Goal: Task Accomplishment & Management: Manage account settings

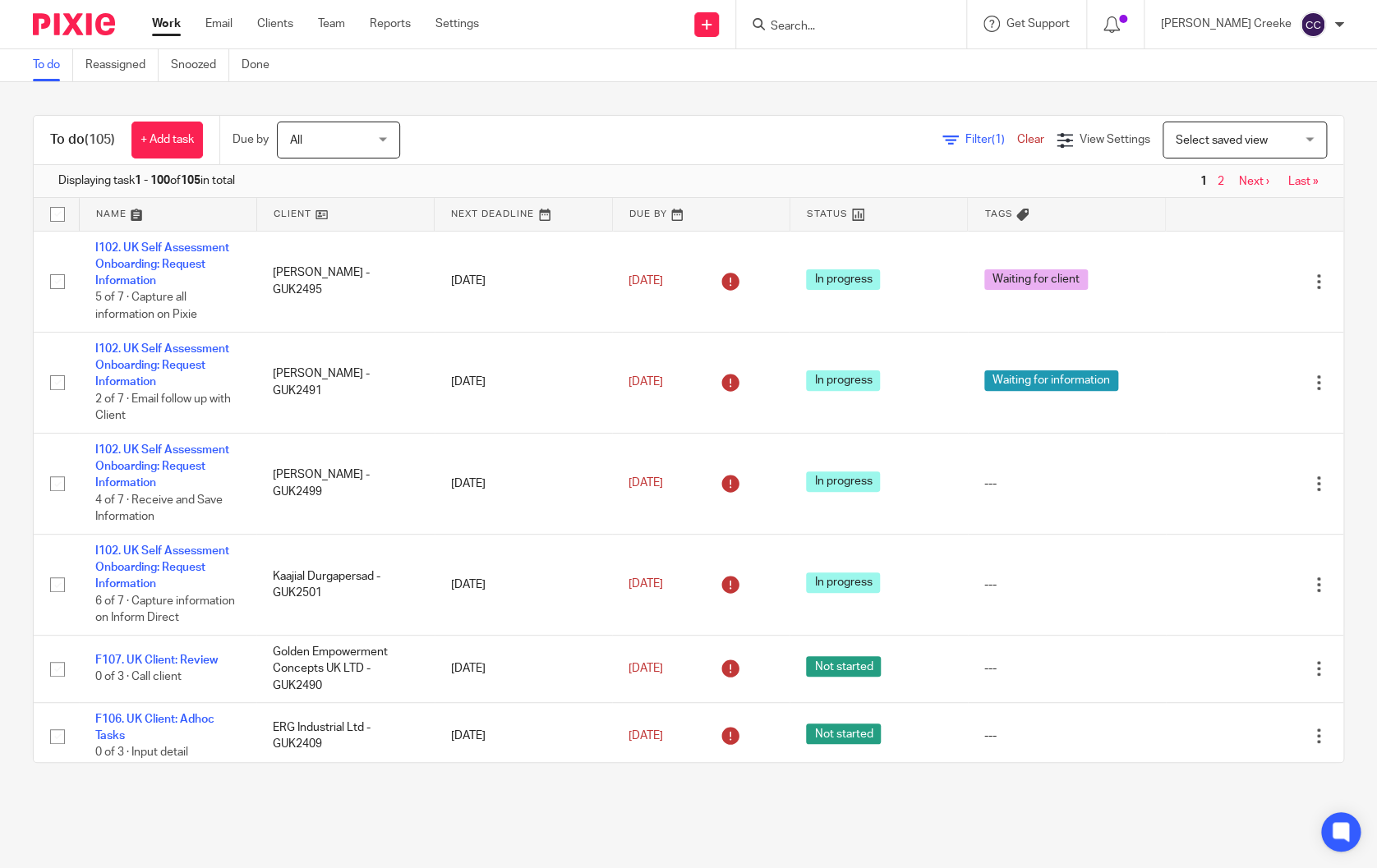
click at [844, 26] on input "Search" at bounding box center [843, 27] width 148 height 15
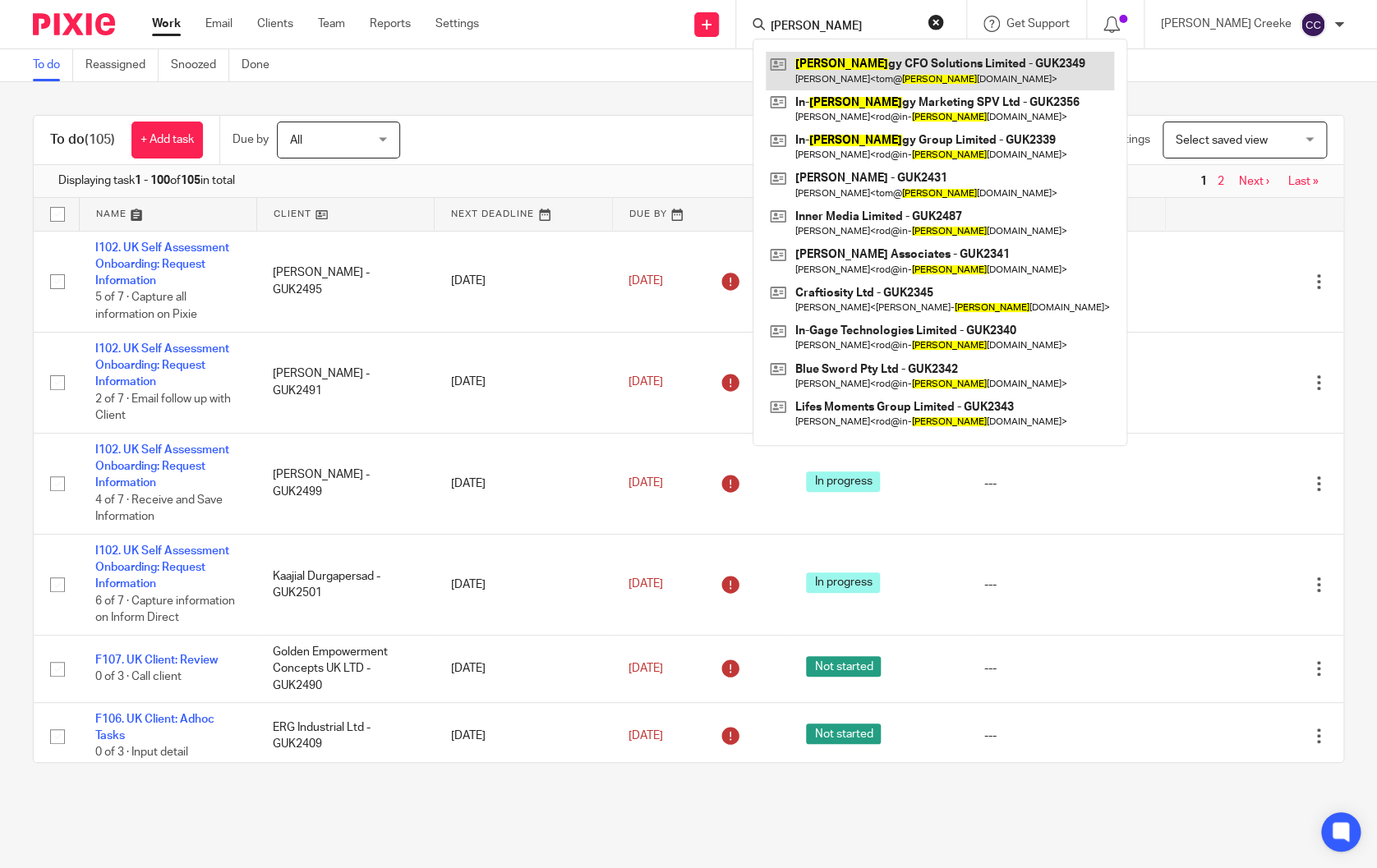
type input "syner"
click at [881, 76] on link at bounding box center [939, 70] width 348 height 37
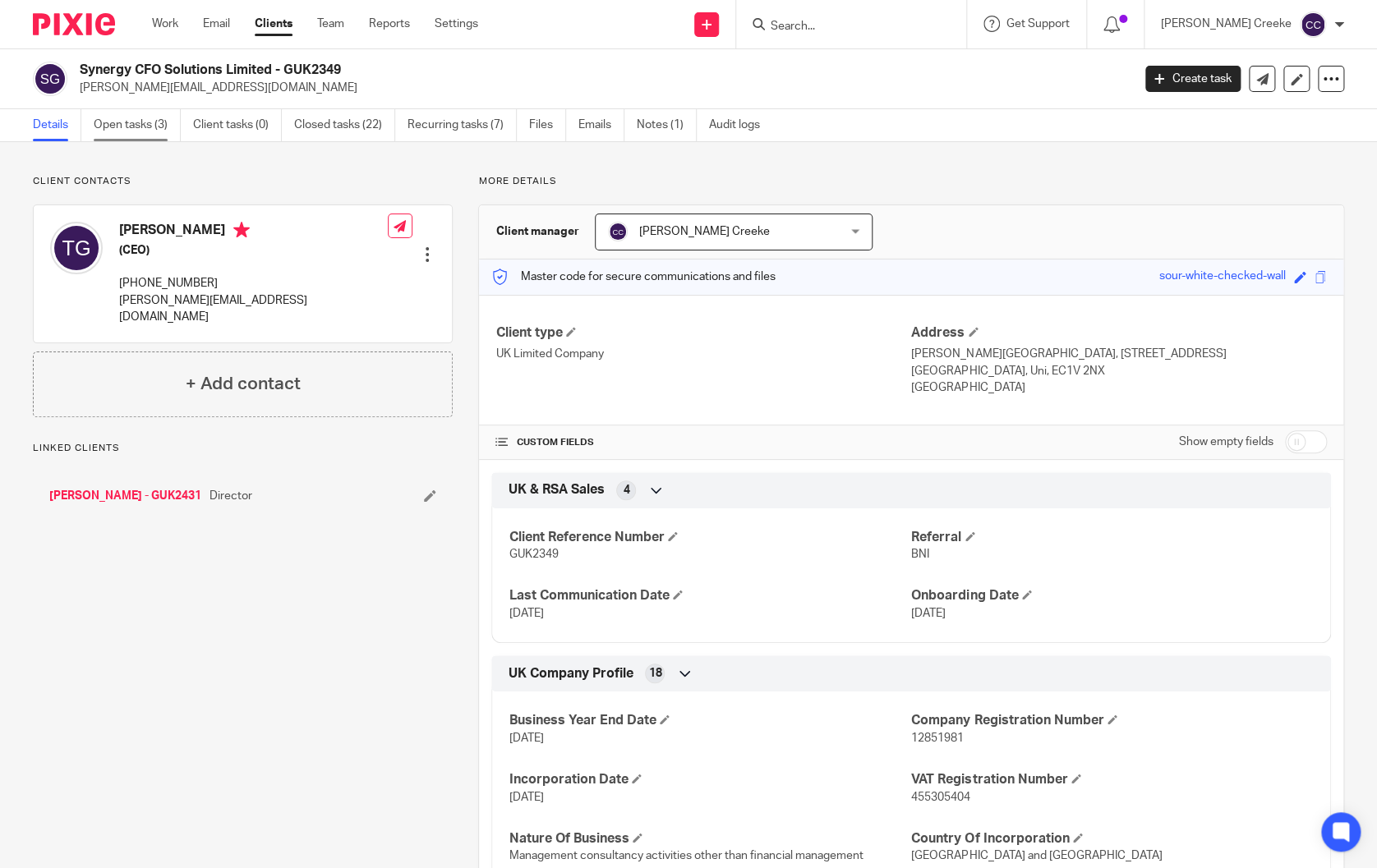
click at [126, 121] on link "Open tasks (3)" at bounding box center [137, 125] width 87 height 32
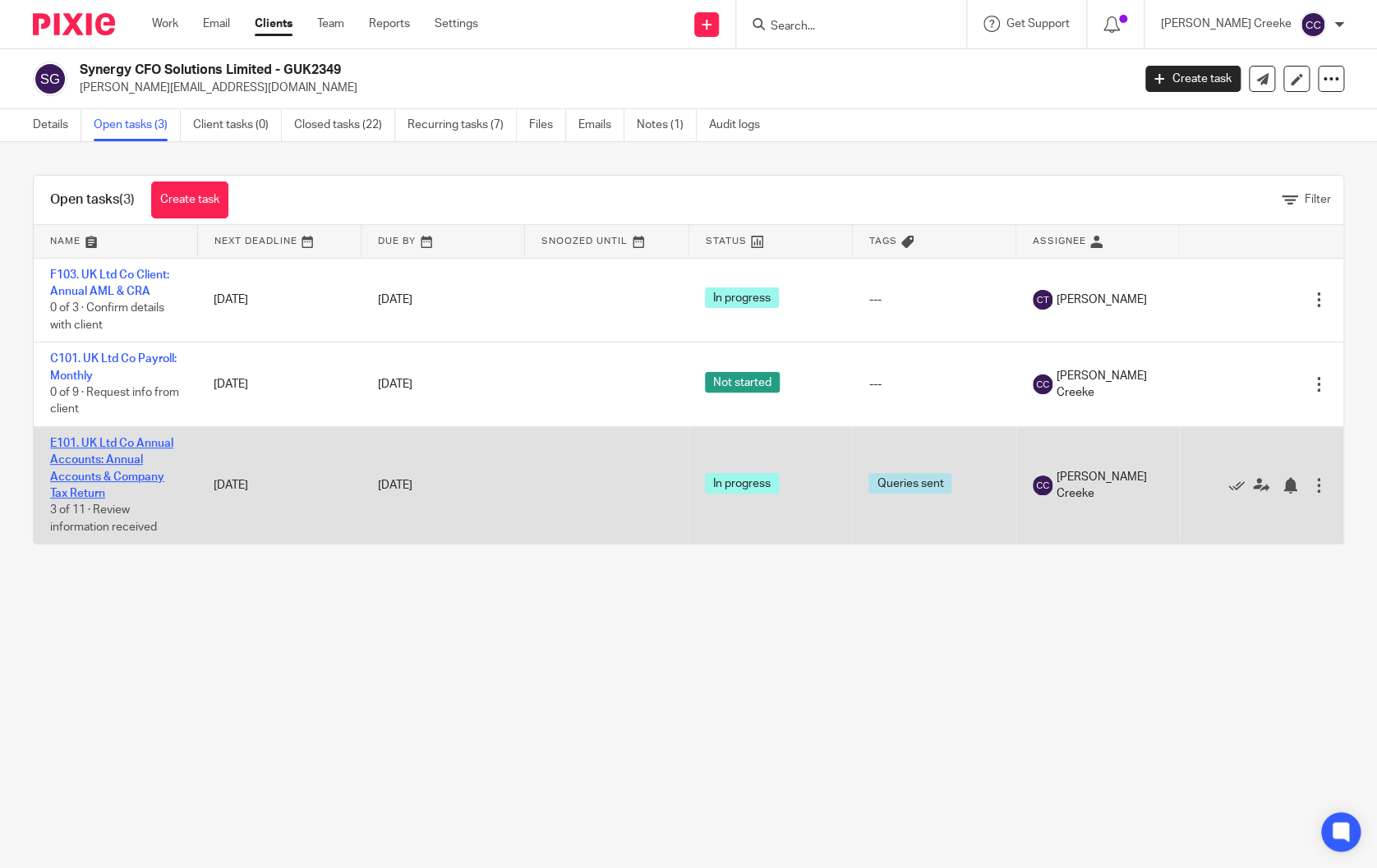
click at [127, 456] on link "E101. UK Ltd Co Annual Accounts: Annual Accounts & Company Tax Return" at bounding box center [111, 469] width 123 height 62
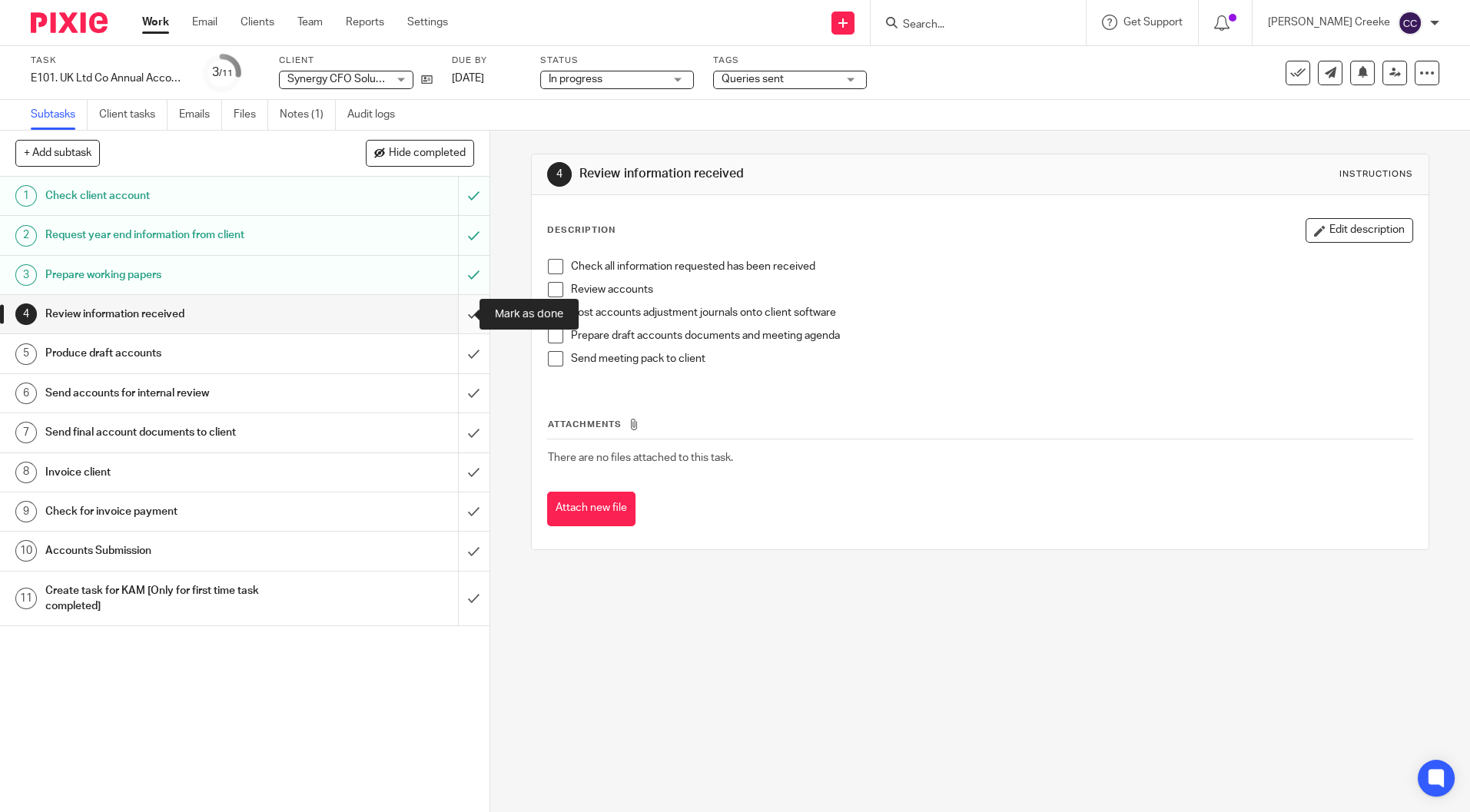
click at [453, 312] on input "submit" at bounding box center [245, 314] width 490 height 38
click at [456, 349] on input "submit" at bounding box center [245, 353] width 490 height 38
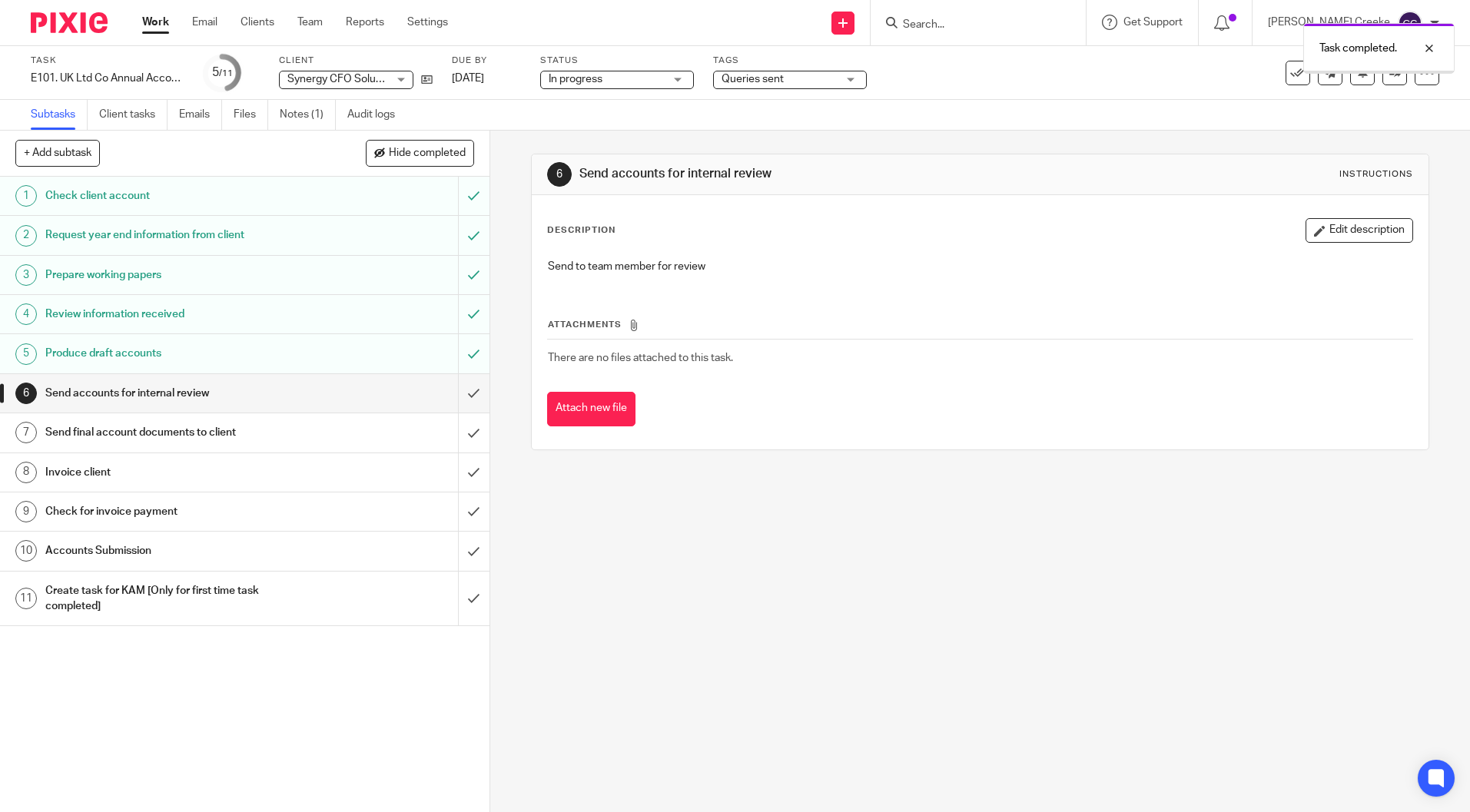
click at [453, 390] on input "submit" at bounding box center [245, 393] width 490 height 38
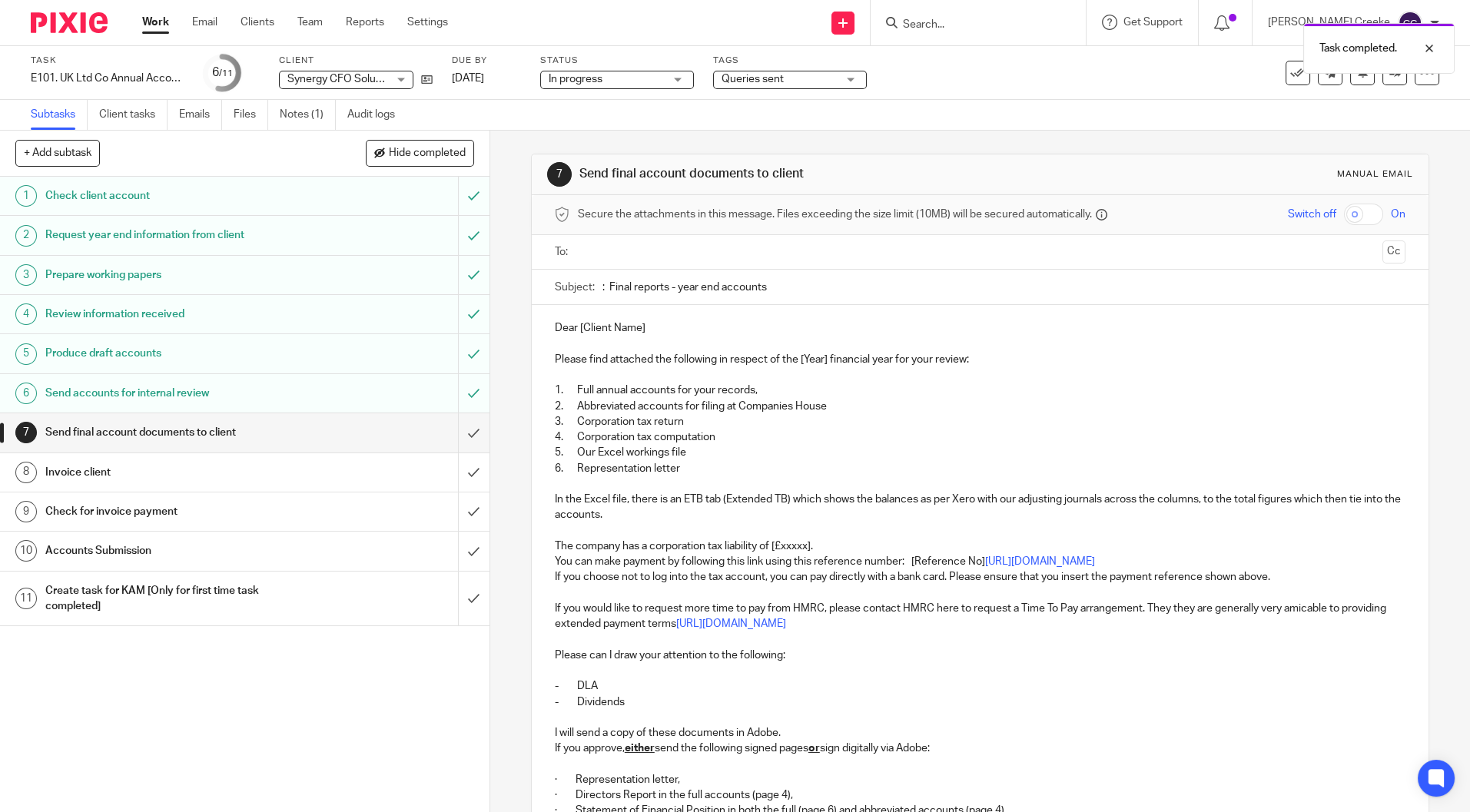
click at [763, 76] on span "Queries sent" at bounding box center [752, 78] width 62 height 11
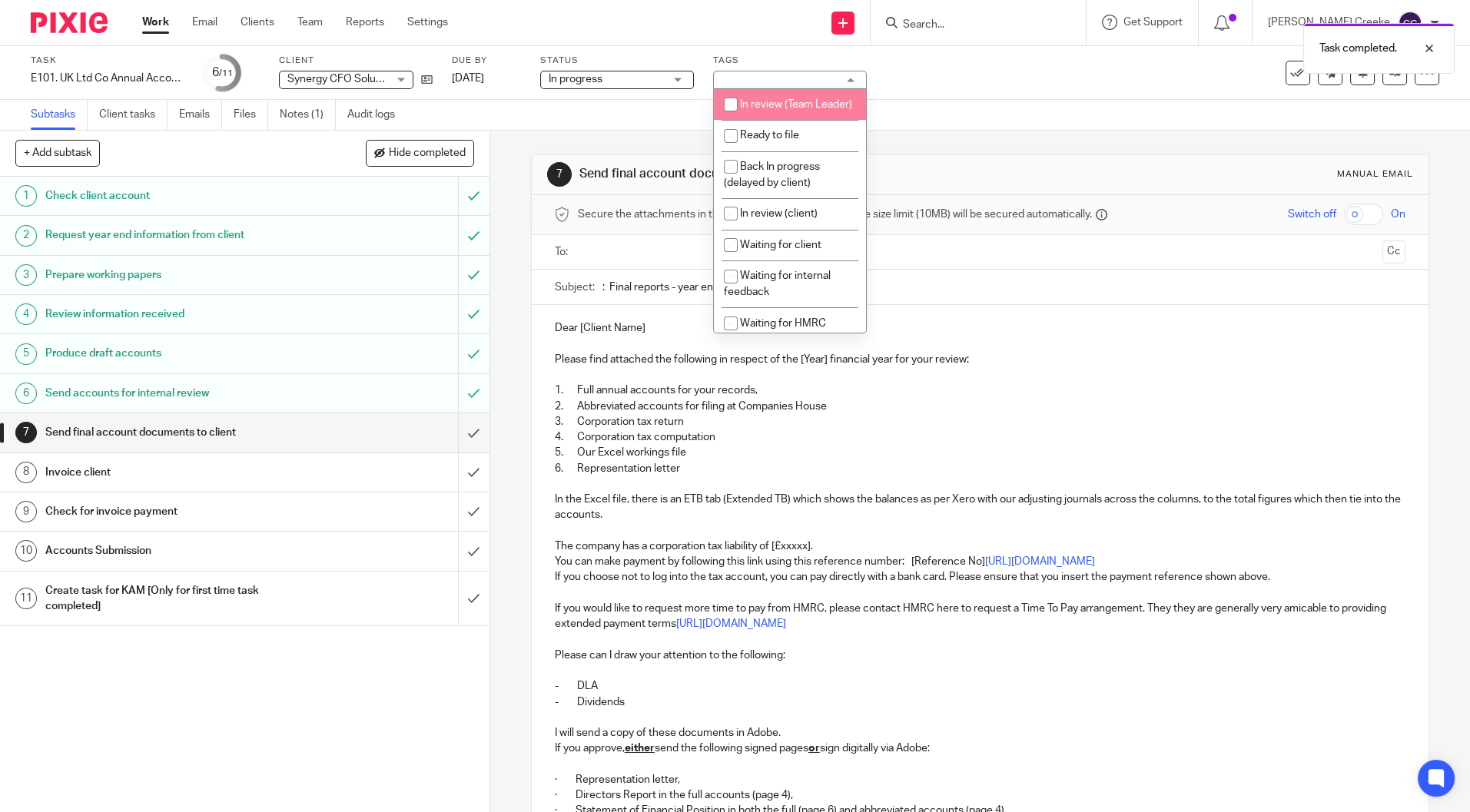
click at [775, 120] on li "In review (Team Leader)" at bounding box center [790, 104] width 152 height 32
checkbox input "true"
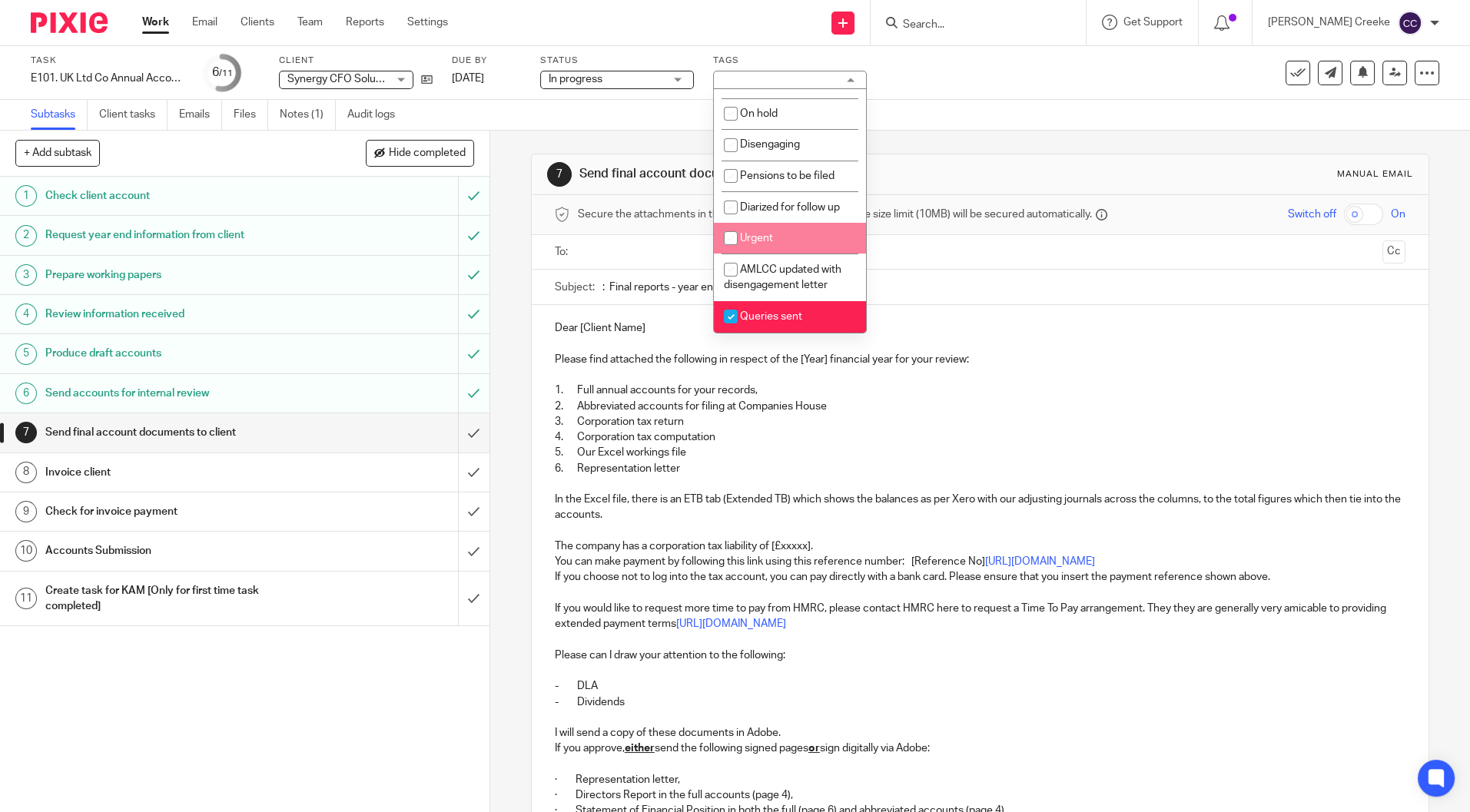
scroll to position [353, 0]
click at [770, 322] on span "Queries sent" at bounding box center [770, 316] width 62 height 11
checkbox input "false"
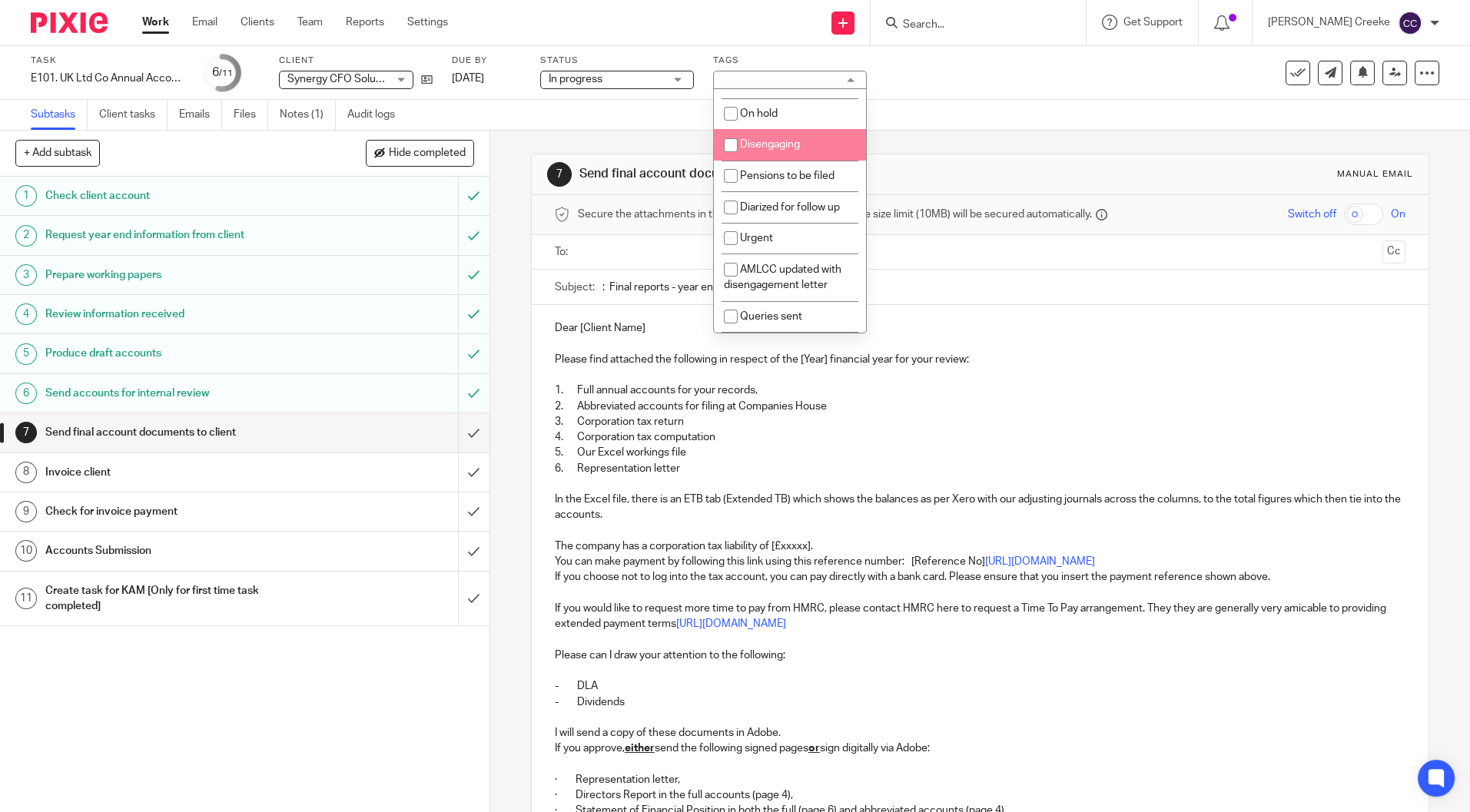
click at [793, 27] on div "Send new email Create task Add client Request signature Get Support Contact via…" at bounding box center [970, 22] width 999 height 45
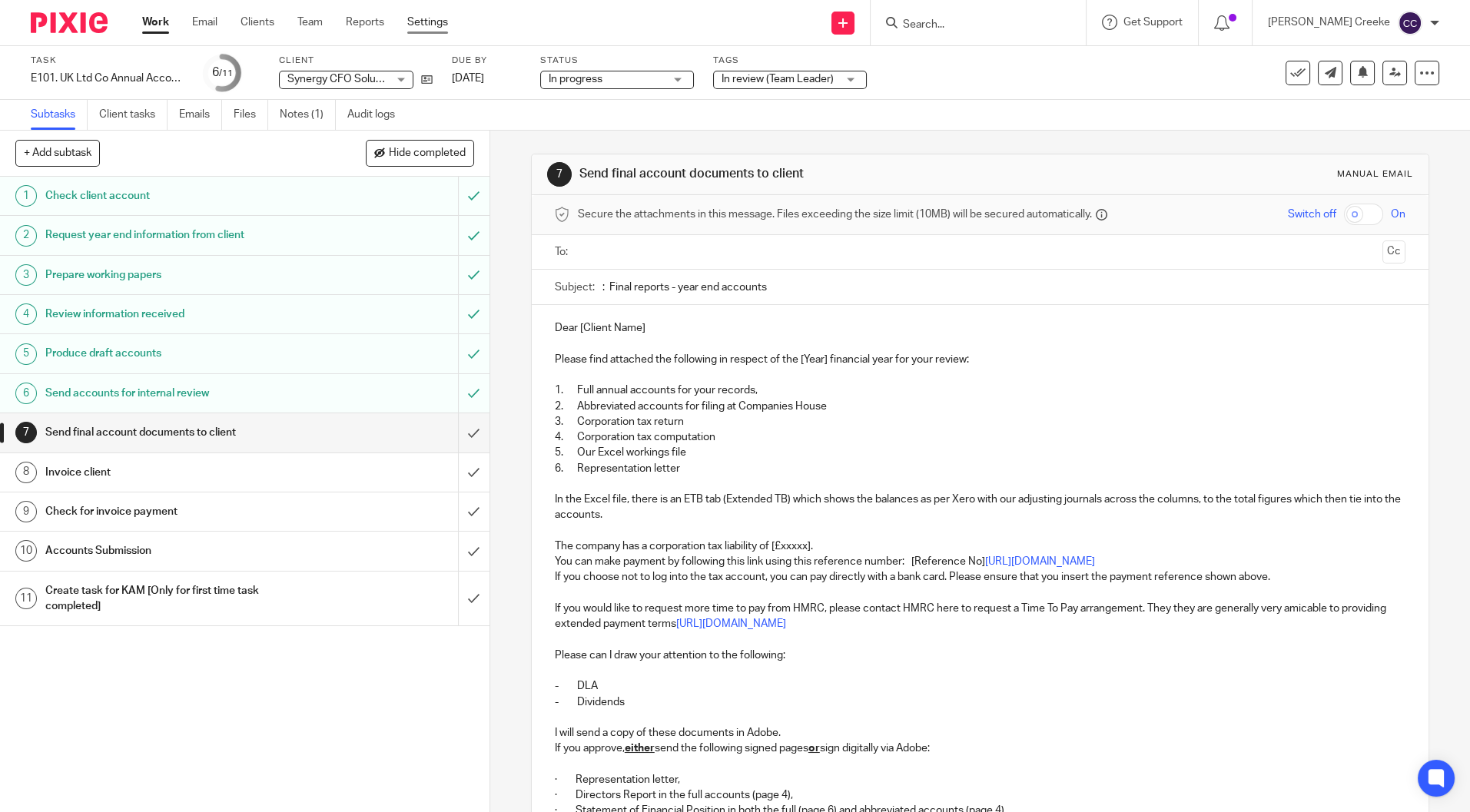
click at [430, 24] on link "Settings" at bounding box center [427, 22] width 41 height 15
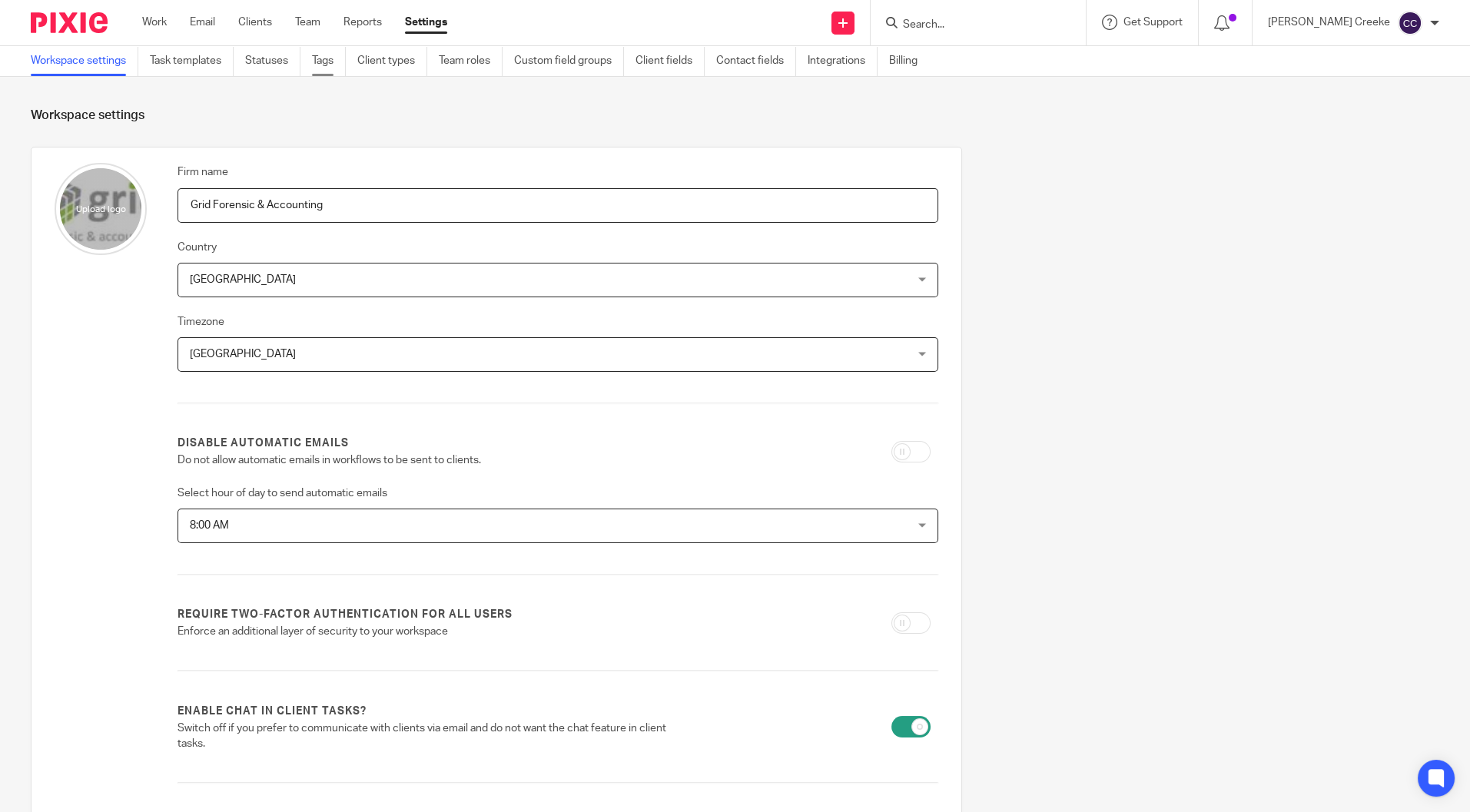
click at [338, 60] on link "Tags" at bounding box center [329, 61] width 34 height 30
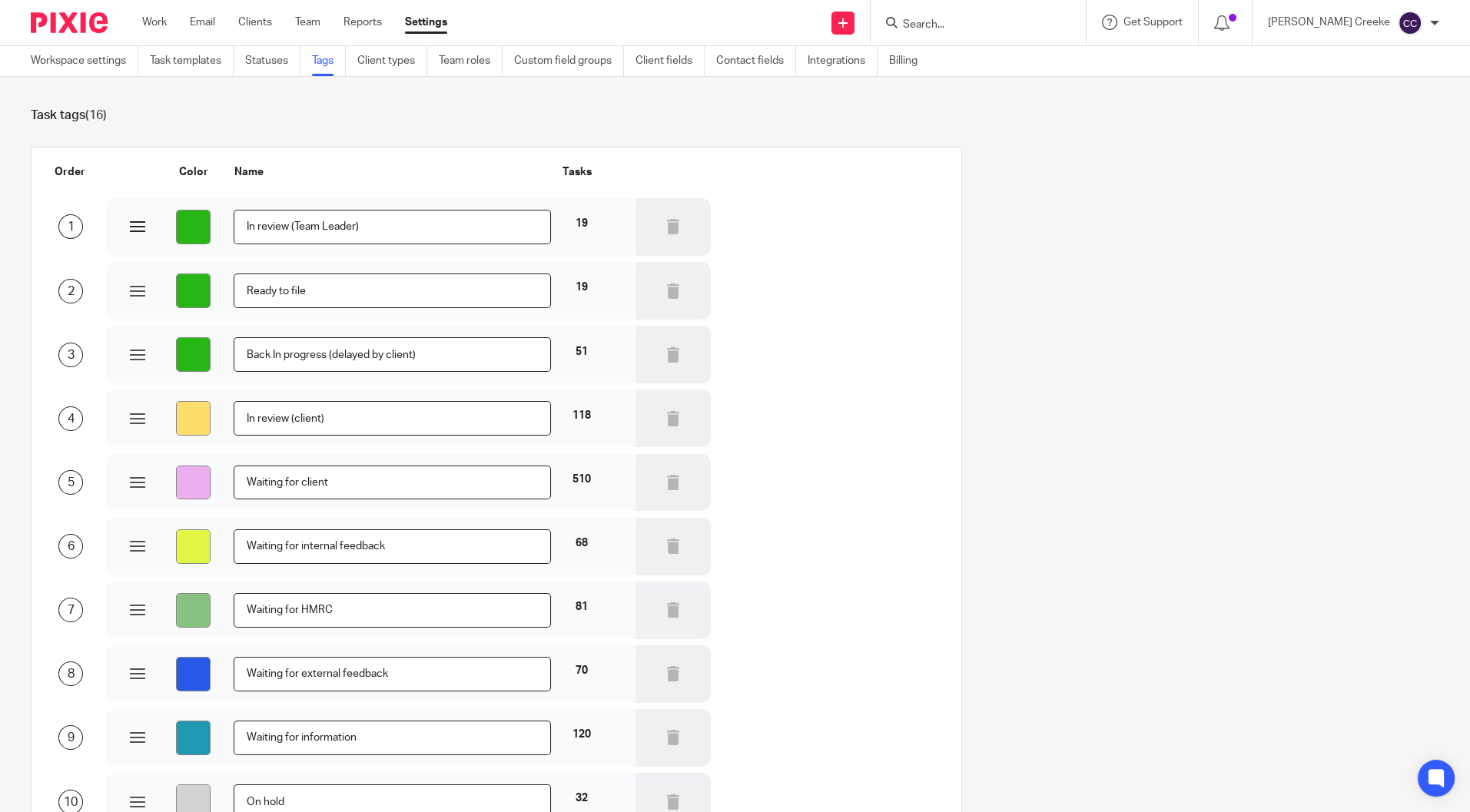
drag, startPoint x: 299, startPoint y: 227, endPoint x: 357, endPoint y: 228, distance: 58.0
click at [357, 228] on input "In review (Team Leader)" at bounding box center [392, 227] width 317 height 35
drag, startPoint x: 398, startPoint y: 236, endPoint x: 247, endPoint y: 234, distance: 151.0
click at [398, 235] on input "In review (Team Leader)" at bounding box center [392, 227] width 317 height 35
drag, startPoint x: 246, startPoint y: 224, endPoint x: 458, endPoint y: 226, distance: 212.0
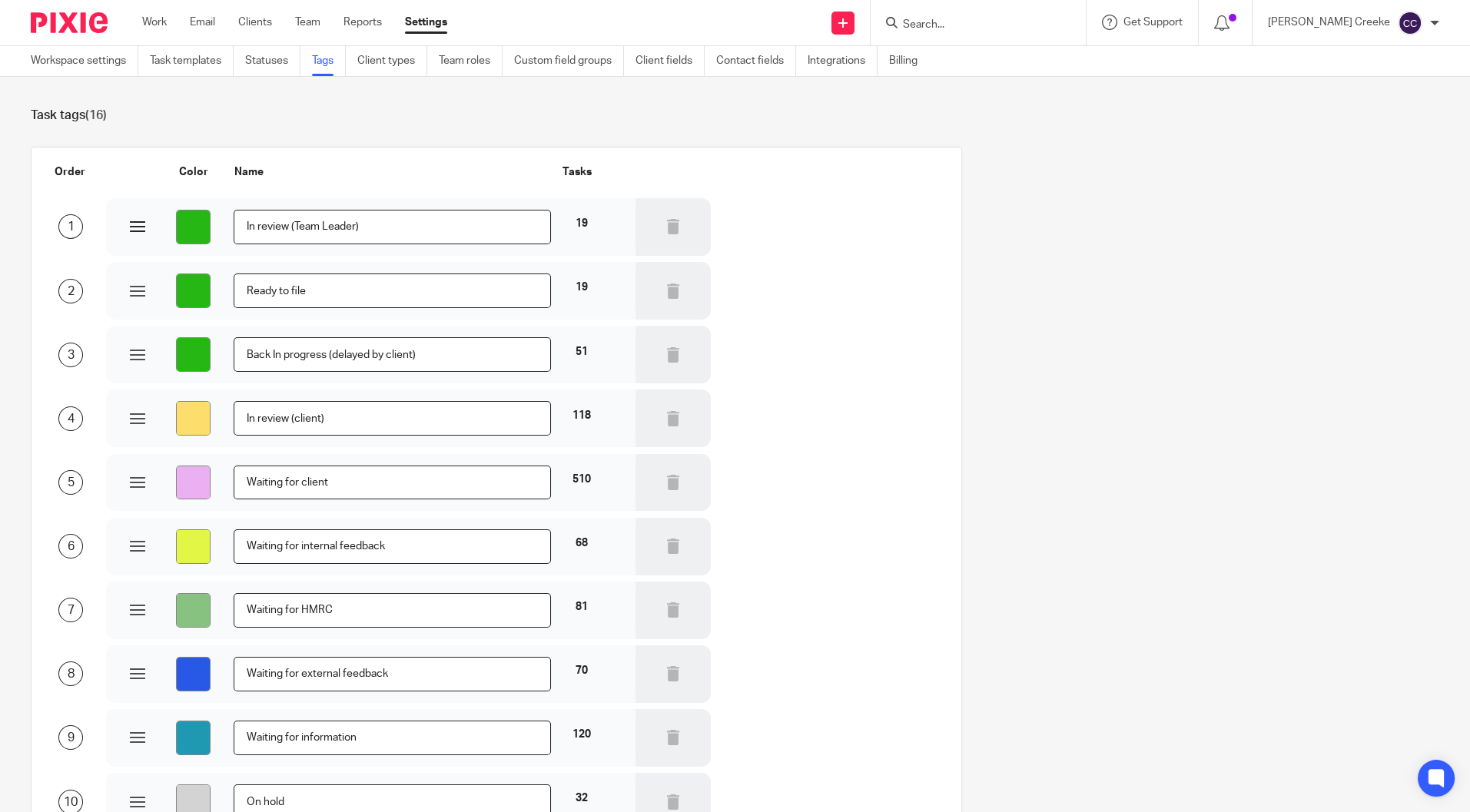
click at [458, 226] on input "In review (Team Leader)" at bounding box center [392, 227] width 317 height 35
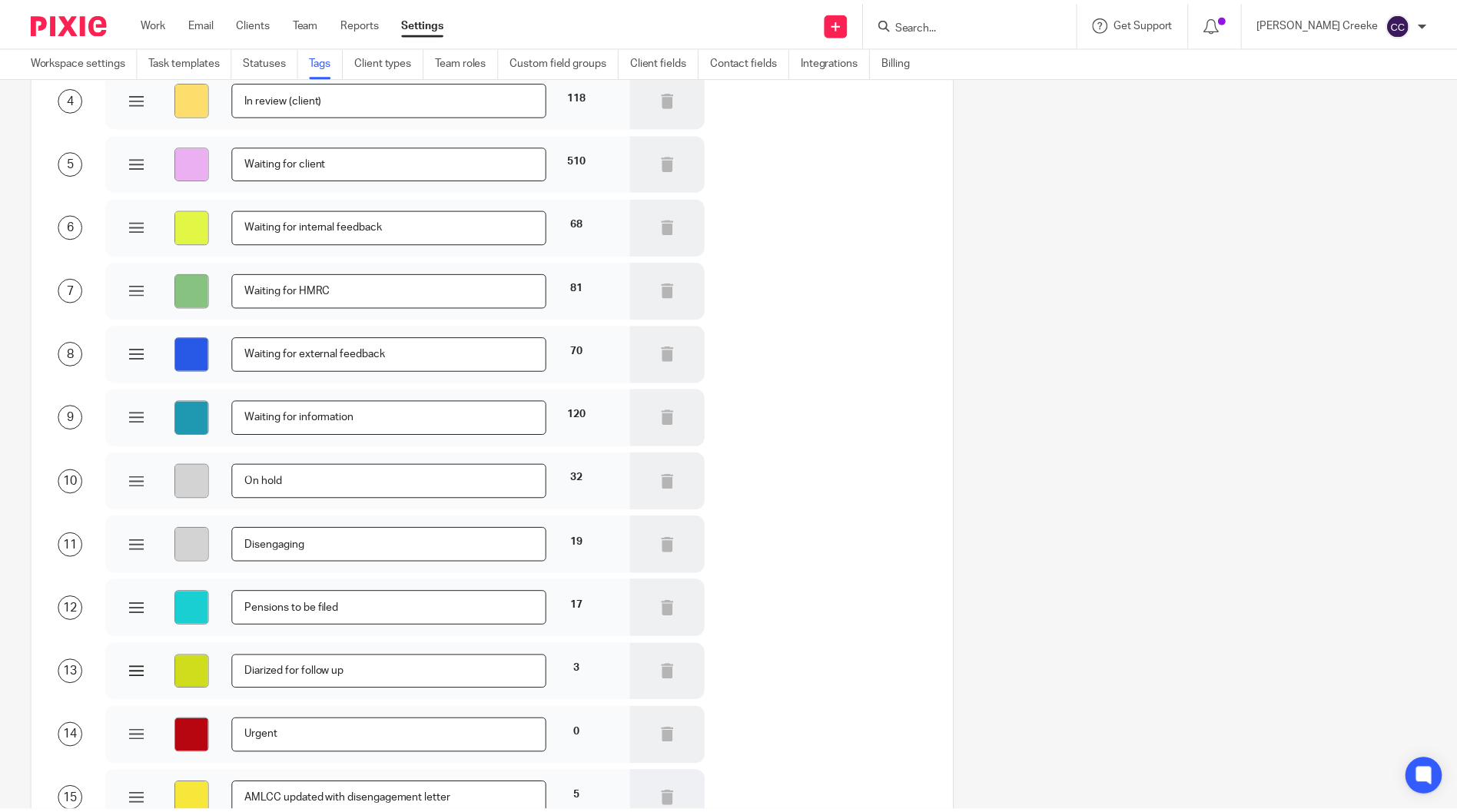
scroll to position [551, 0]
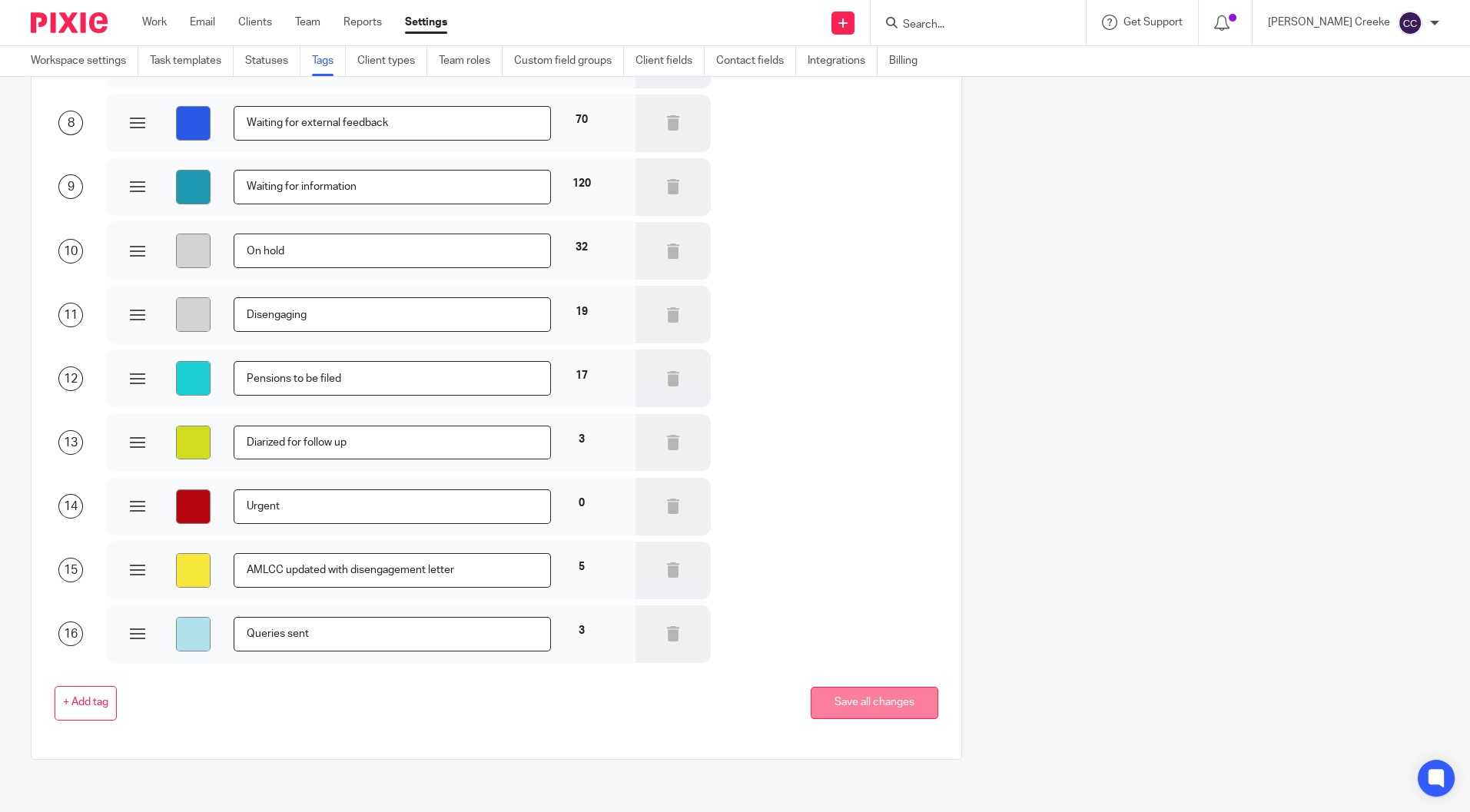
type input "In review (internal)"
click at [878, 714] on button "Save all changes" at bounding box center [874, 703] width 128 height 33
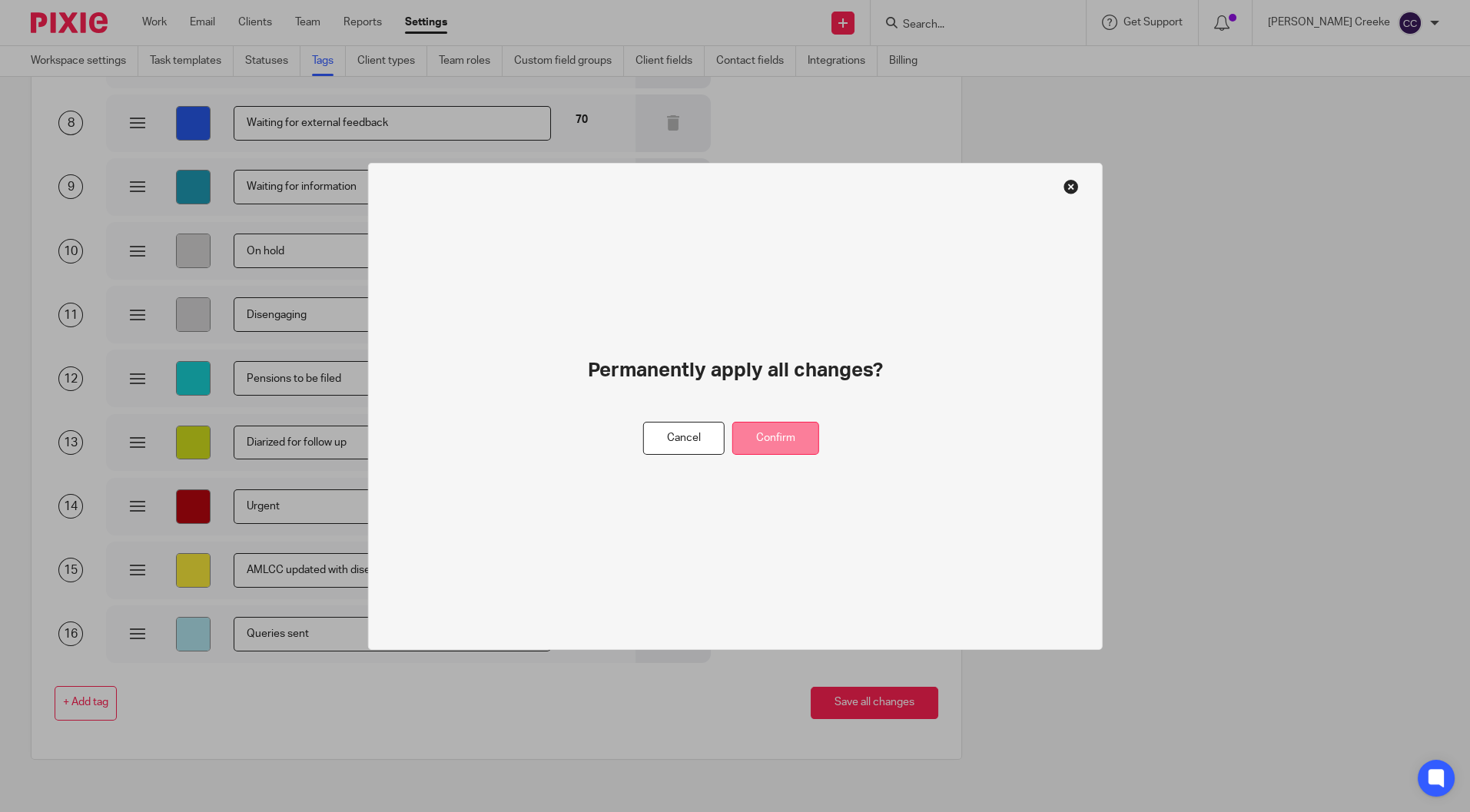
click at [772, 441] on button "Confirm" at bounding box center [776, 438] width 87 height 33
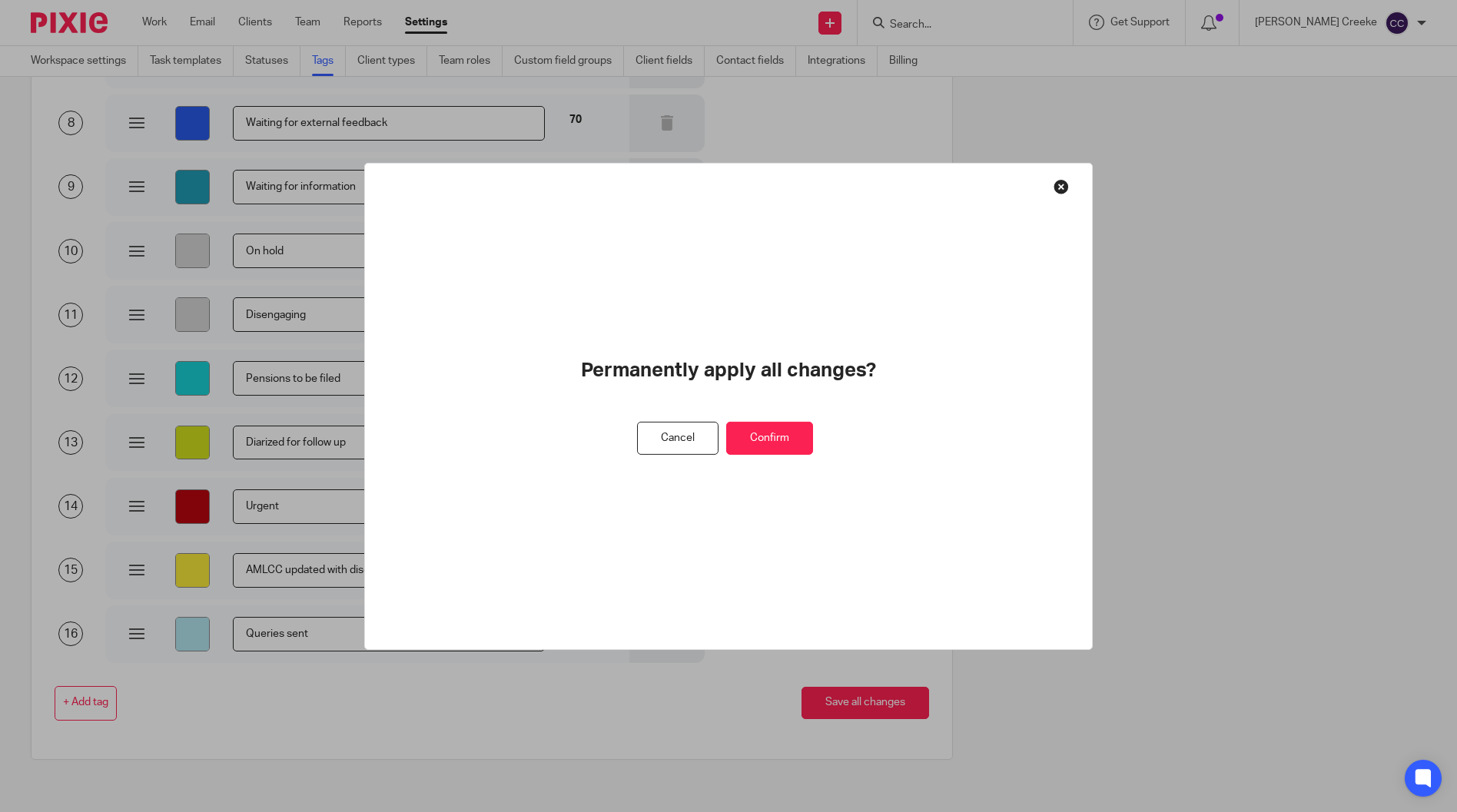
scroll to position [0, 0]
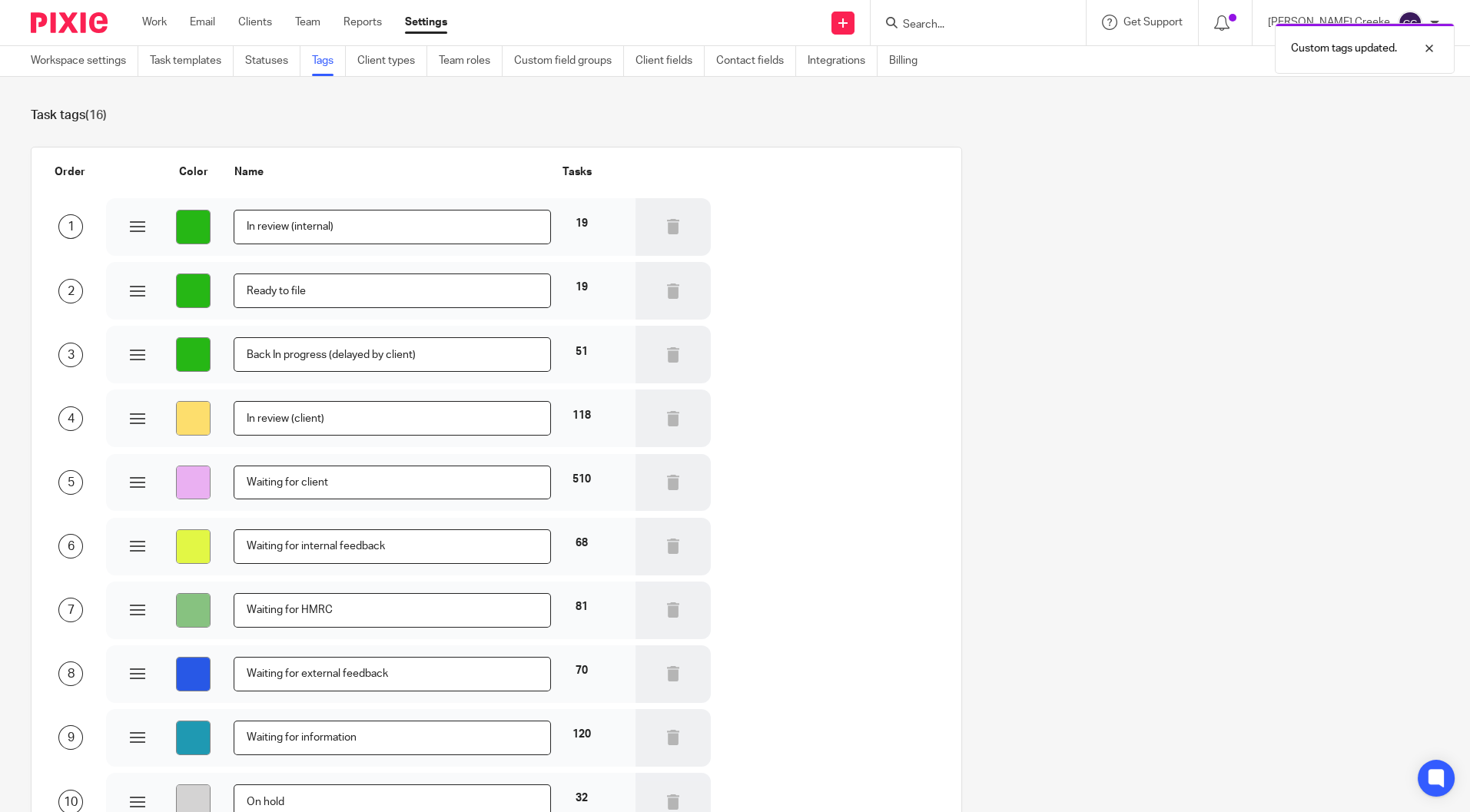
click at [170, 20] on ul "Work Email Clients Team Reports Settings" at bounding box center [306, 22] width 328 height 15
click at [160, 20] on link "Work" at bounding box center [154, 22] width 25 height 15
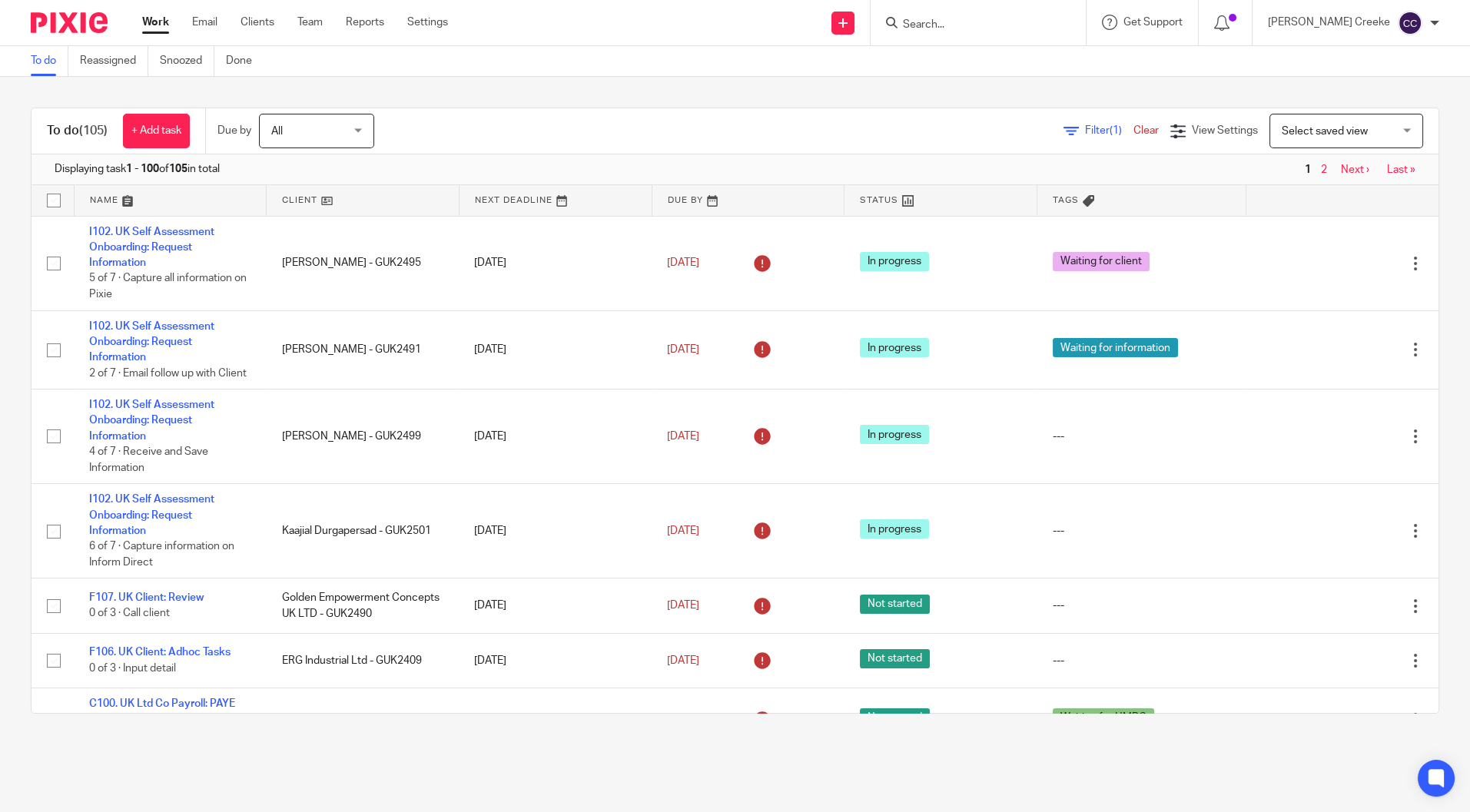
click at [1363, 130] on span "Select saved view" at bounding box center [1338, 130] width 113 height 32
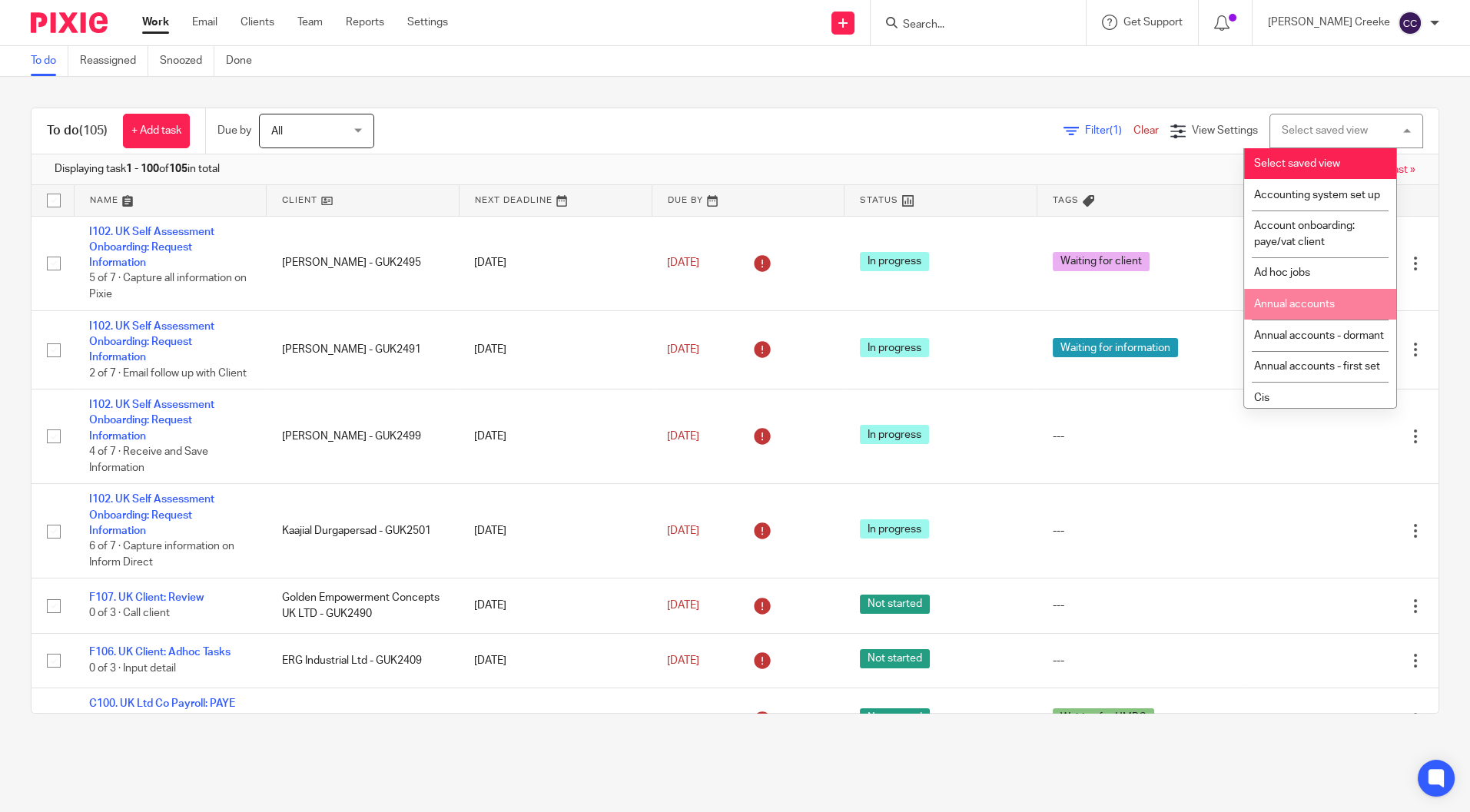
click at [1312, 310] on span "Annual accounts" at bounding box center [1294, 304] width 81 height 11
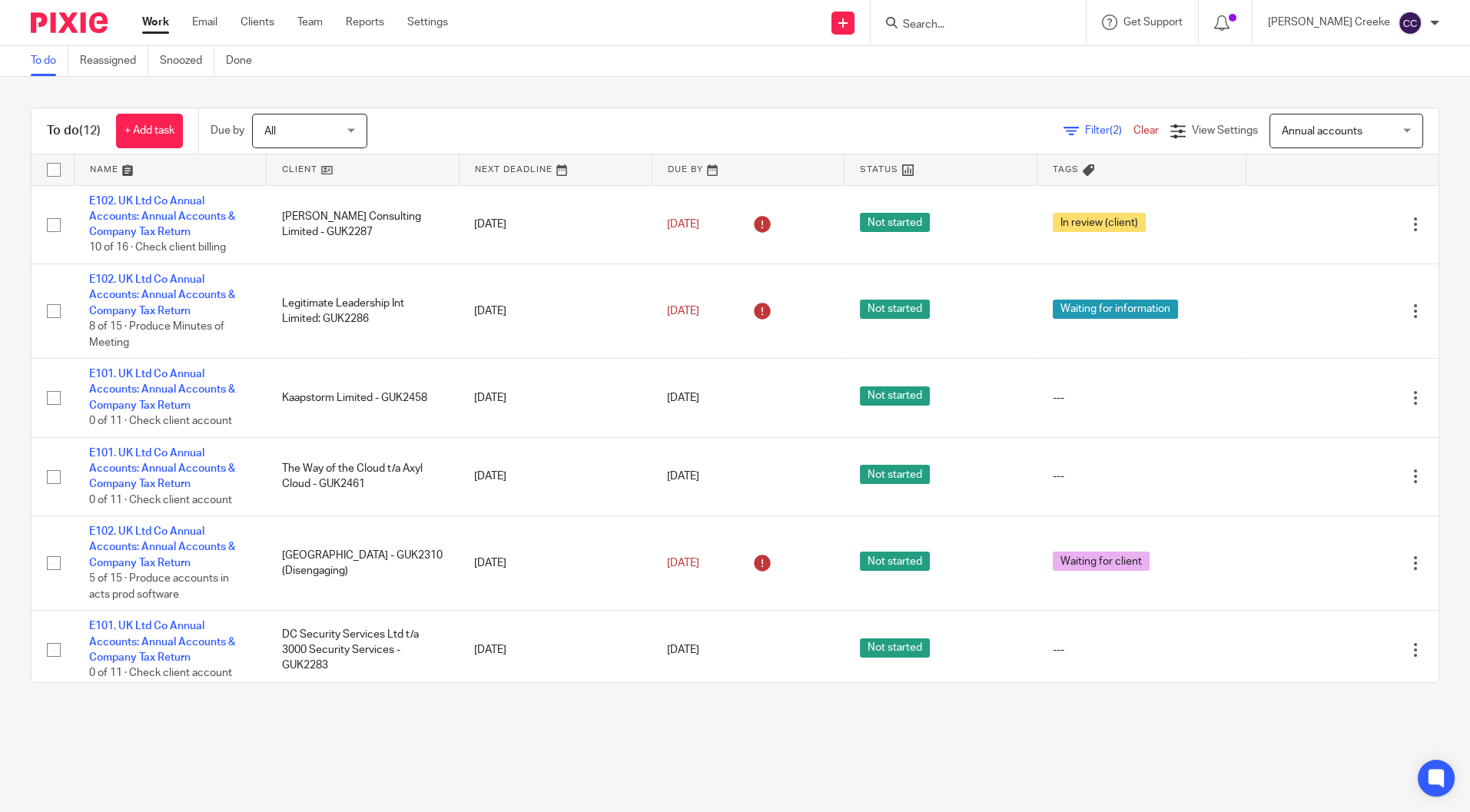
click at [1013, 4] on div at bounding box center [979, 22] width 215 height 45
click at [1004, 14] on form at bounding box center [984, 22] width 164 height 20
click at [957, 24] on input "Search" at bounding box center [971, 26] width 138 height 14
type input "litt"
click at [1082, 52] on link at bounding box center [1048, 66] width 299 height 35
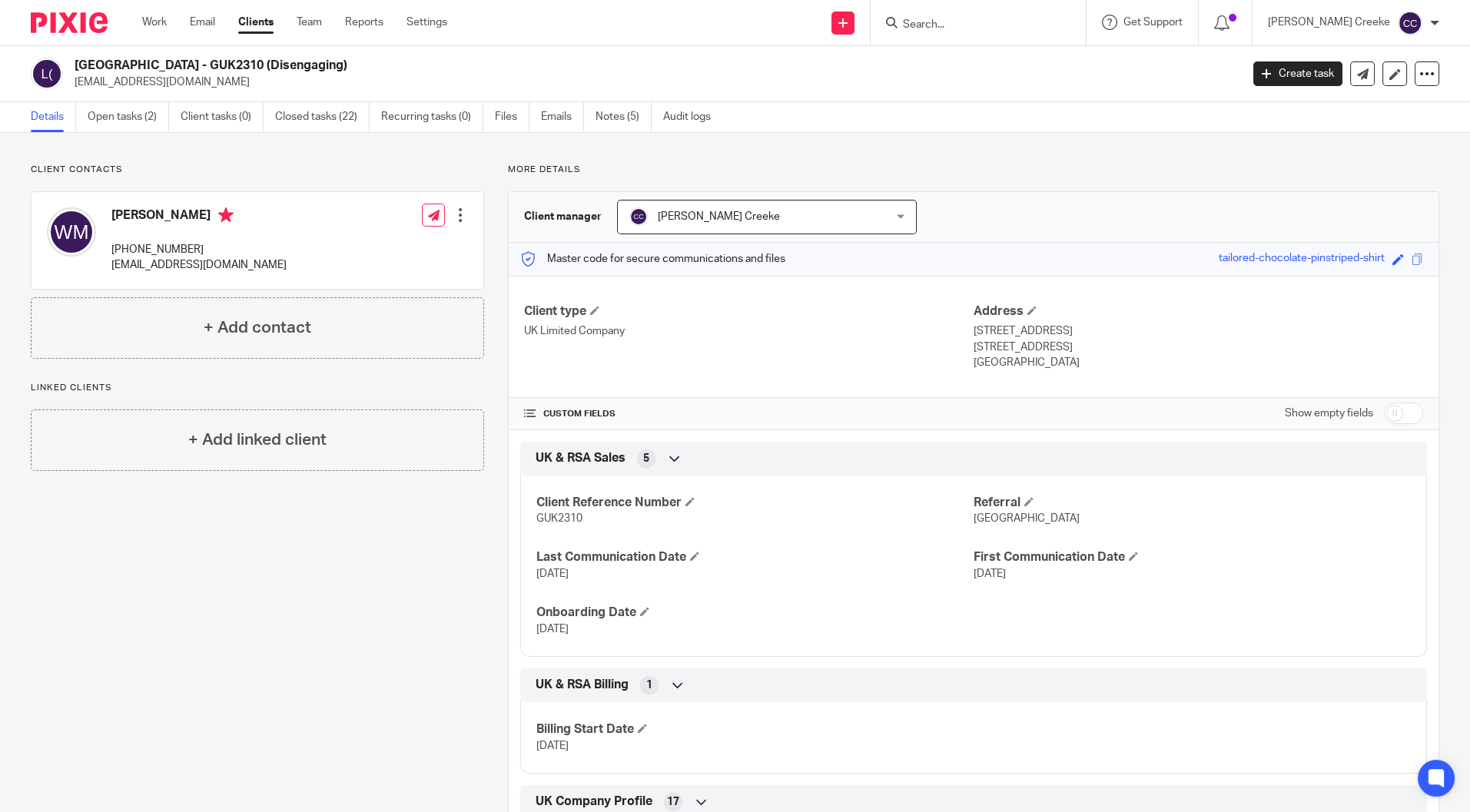
drag, startPoint x: 918, startPoint y: 149, endPoint x: 895, endPoint y: 143, distance: 23.8
click at [977, 235] on div "Client manager [PERSON_NAME][GEOGRAPHIC_DATA][DEMOGRAPHIC_DATA] [PERSON_NAME][G…" at bounding box center [973, 217] width 930 height 50
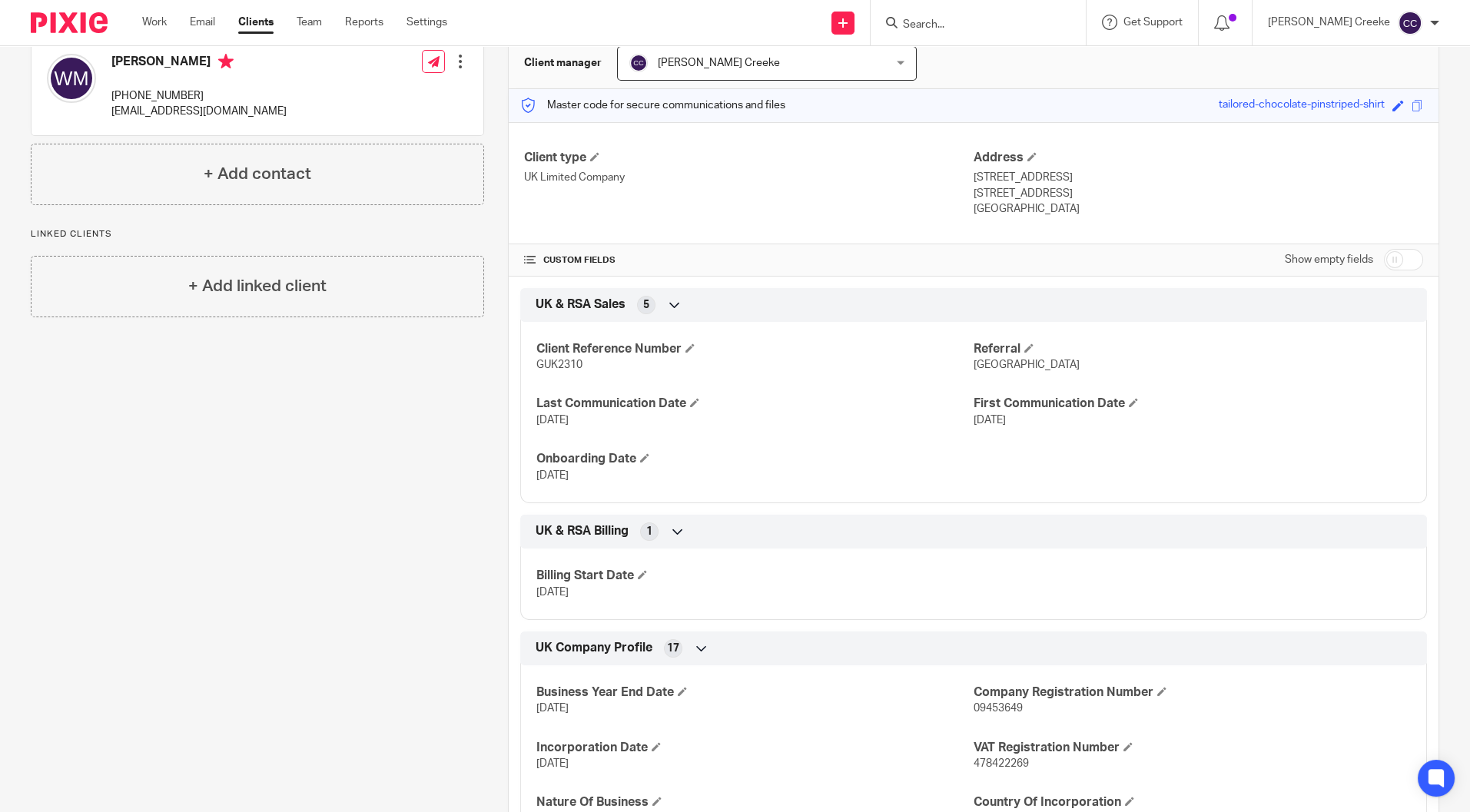
scroll to position [597, 0]
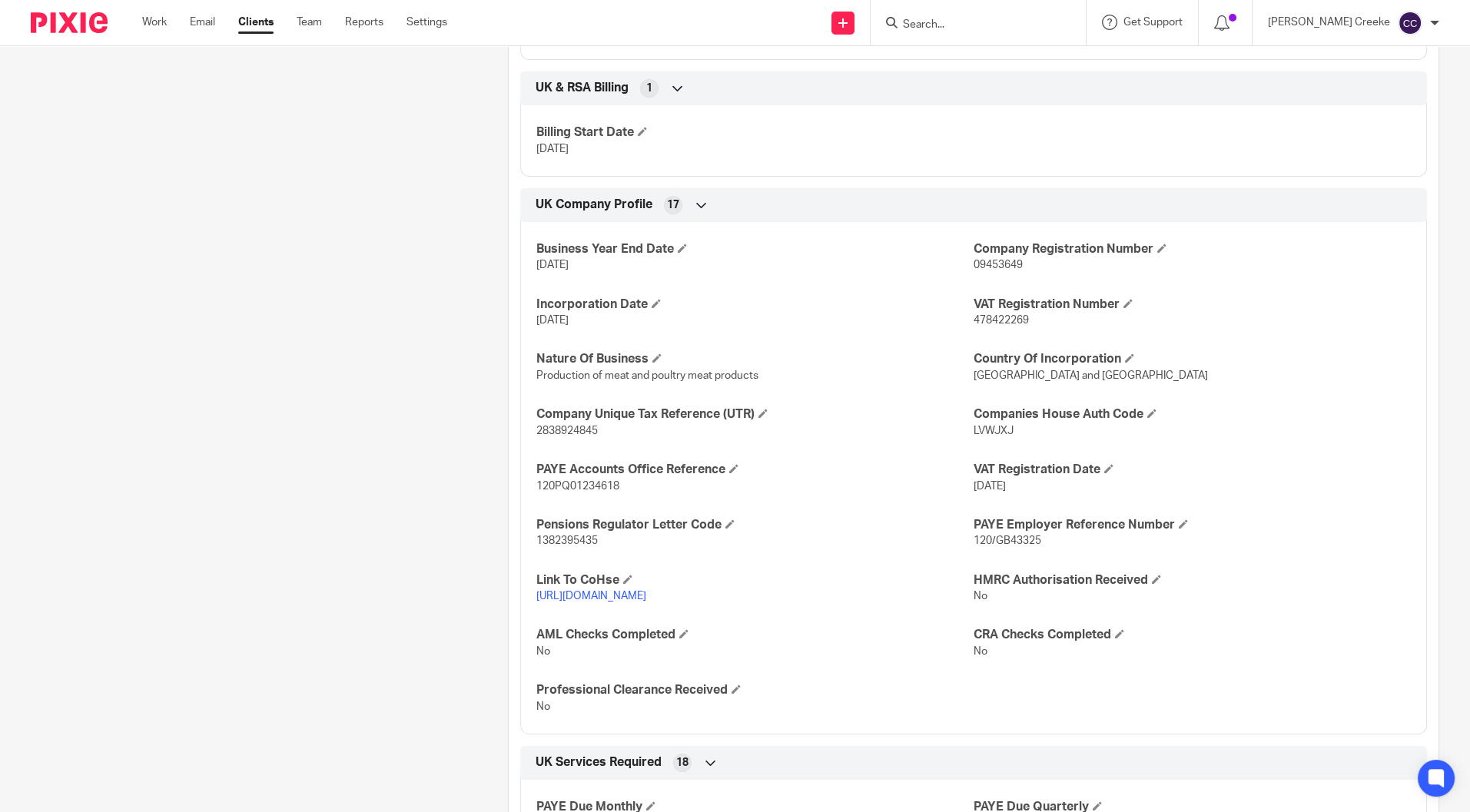
click at [647, 596] on link "[URL][DOMAIN_NAME]" at bounding box center [591, 596] width 110 height 11
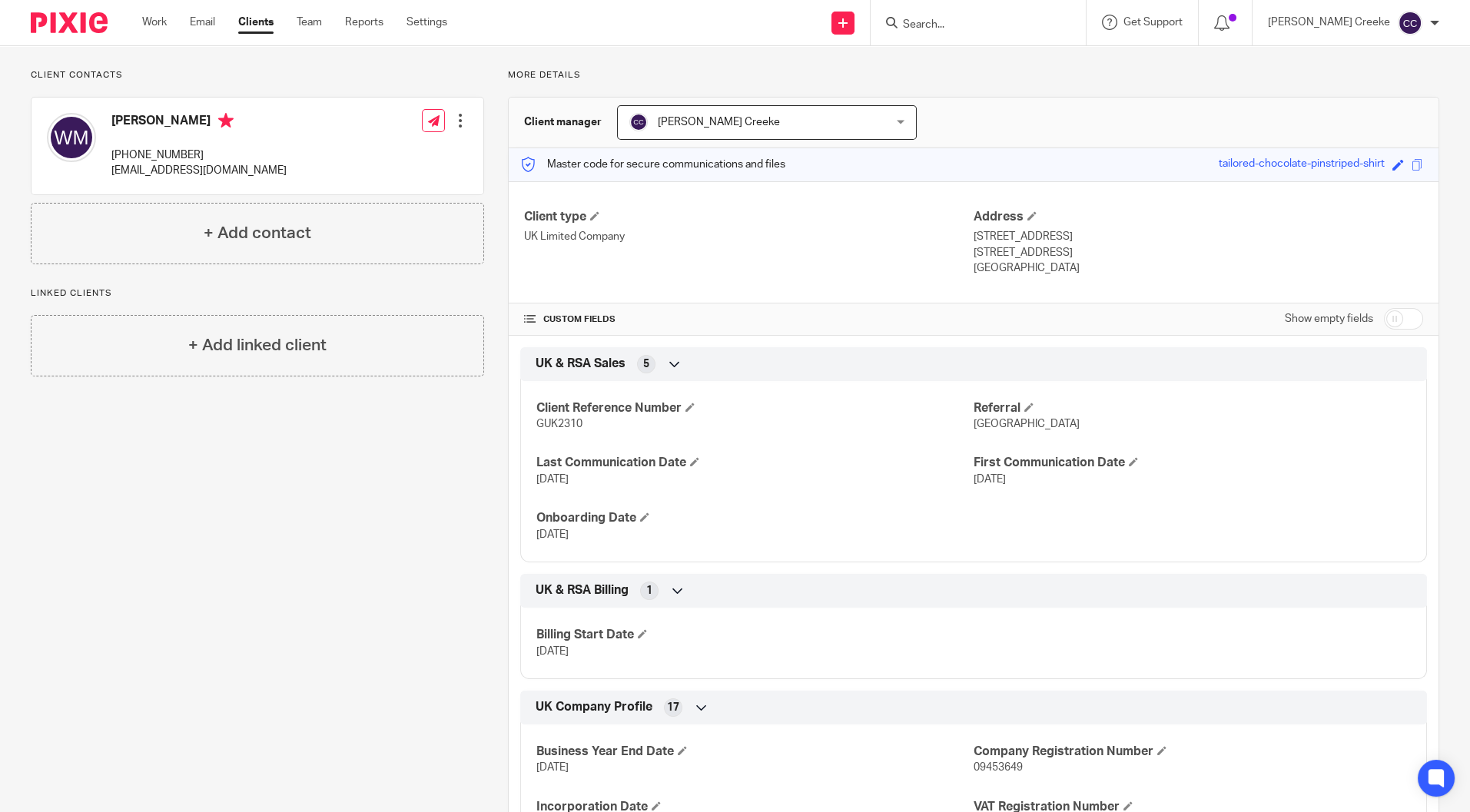
scroll to position [0, 0]
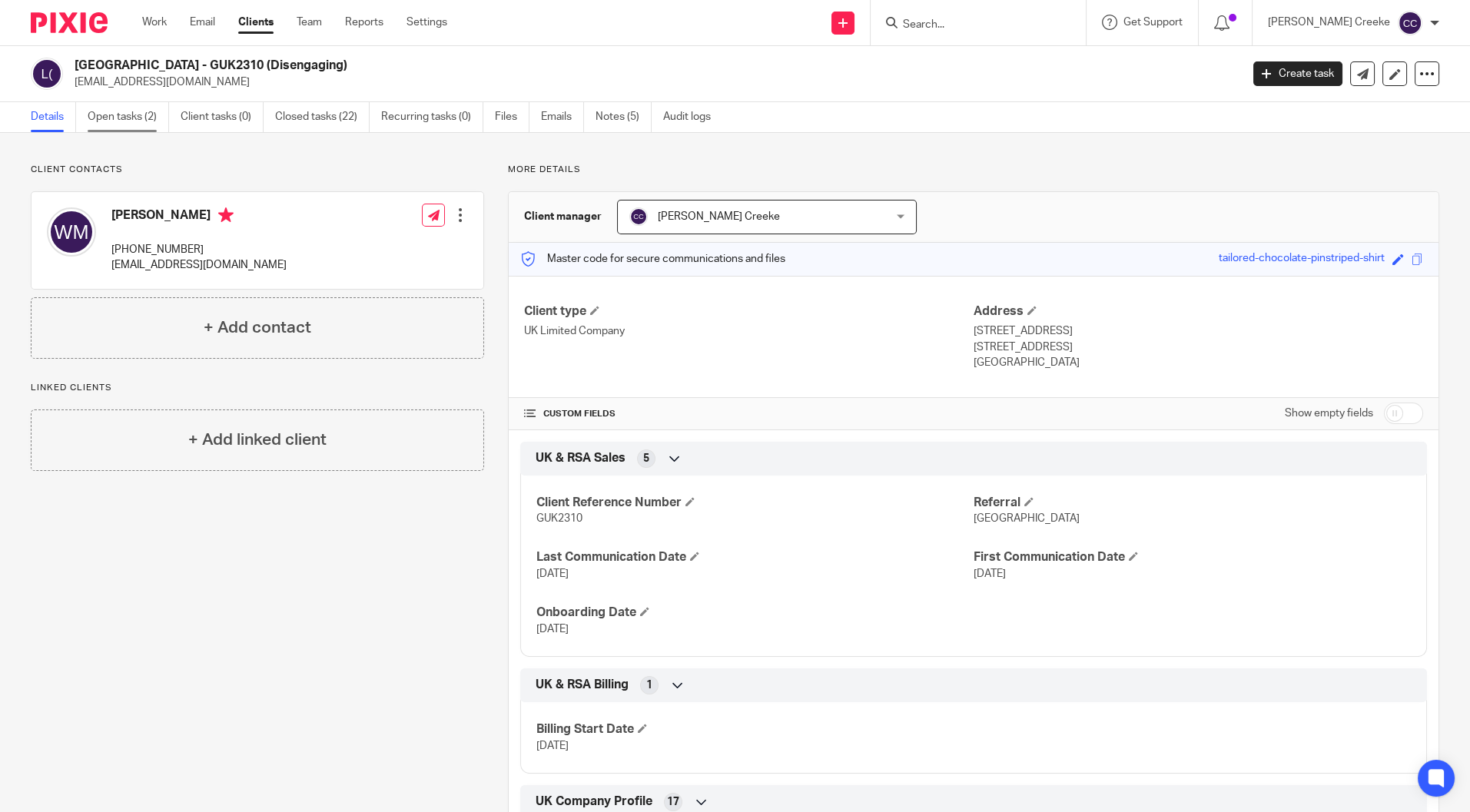
click at [127, 124] on link "Open tasks (2)" at bounding box center [128, 117] width 81 height 30
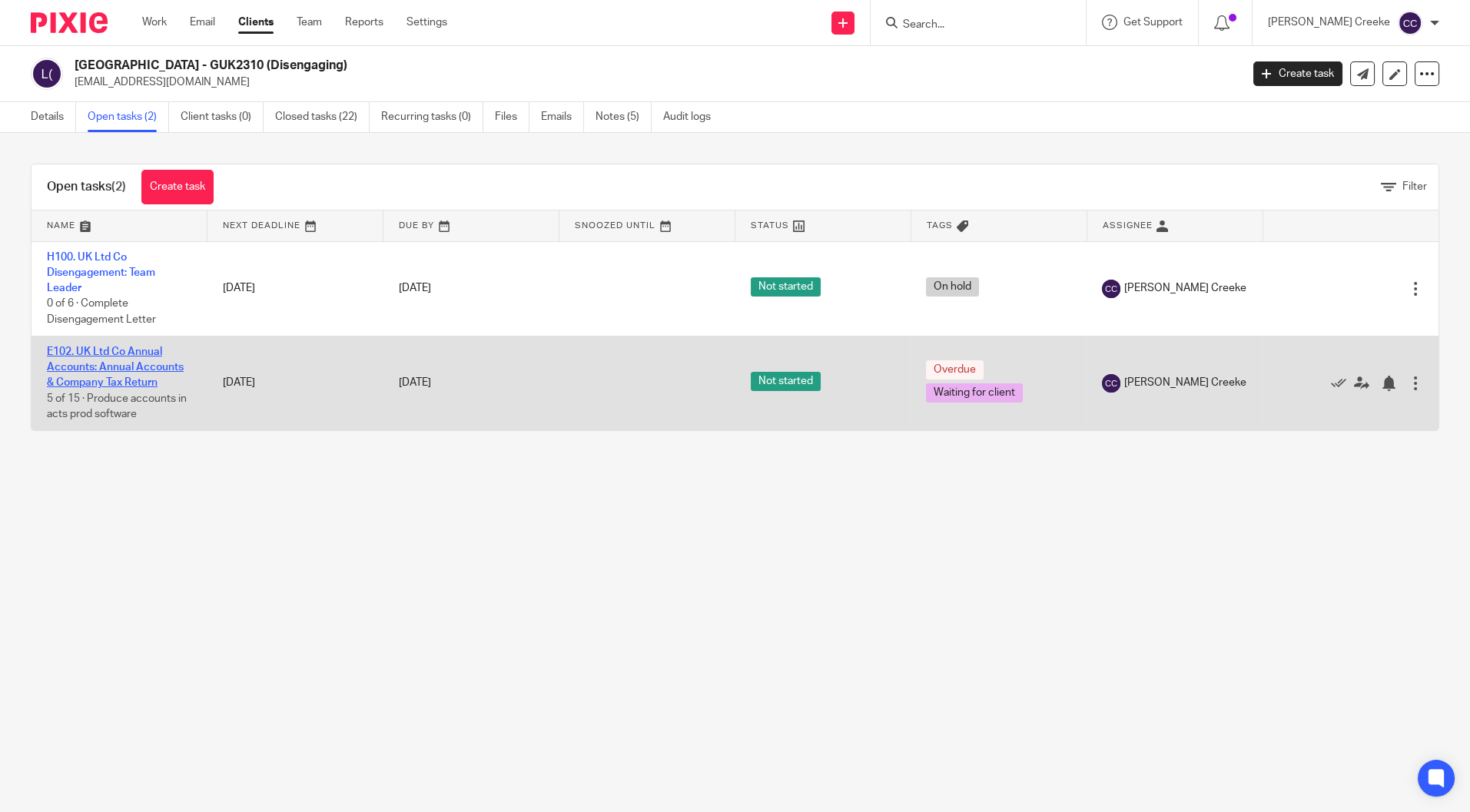
click at [105, 352] on link "E102. UK Ltd Co Annual Accounts: Annual Accounts & Company Tax Return" at bounding box center [115, 368] width 137 height 43
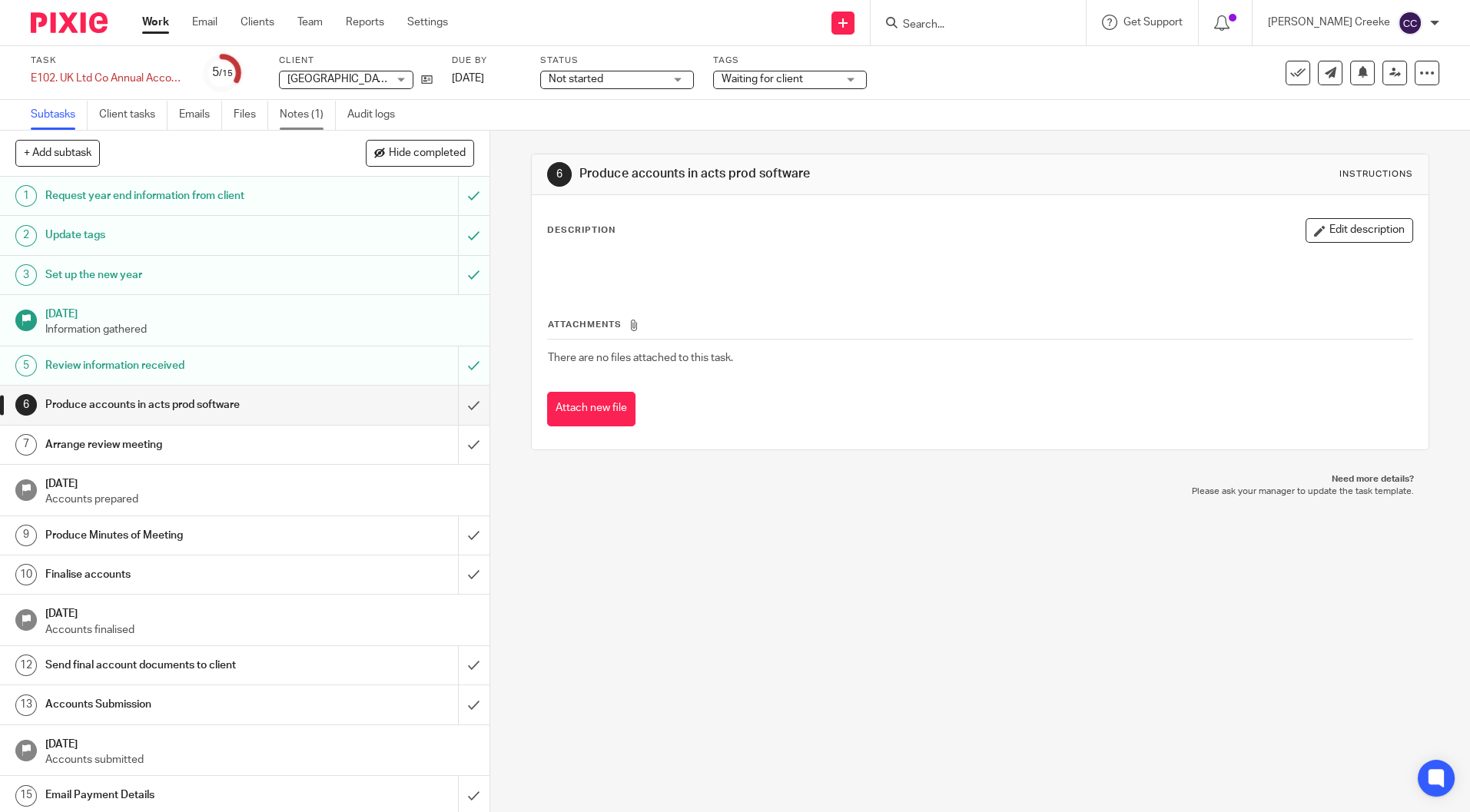
click at [313, 113] on link "Notes (1)" at bounding box center [308, 114] width 56 height 30
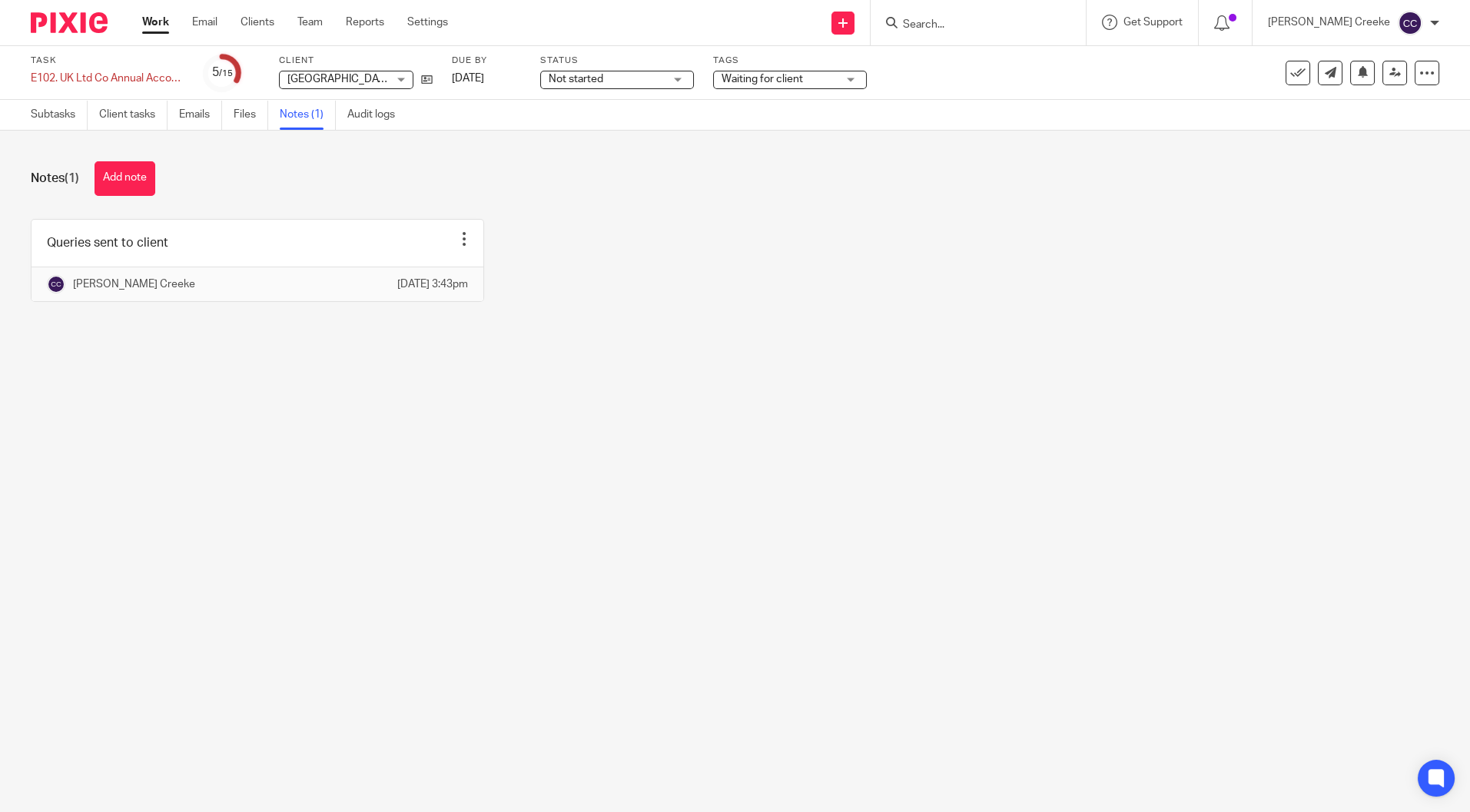
click at [142, 176] on button "Add note" at bounding box center [125, 178] width 61 height 35
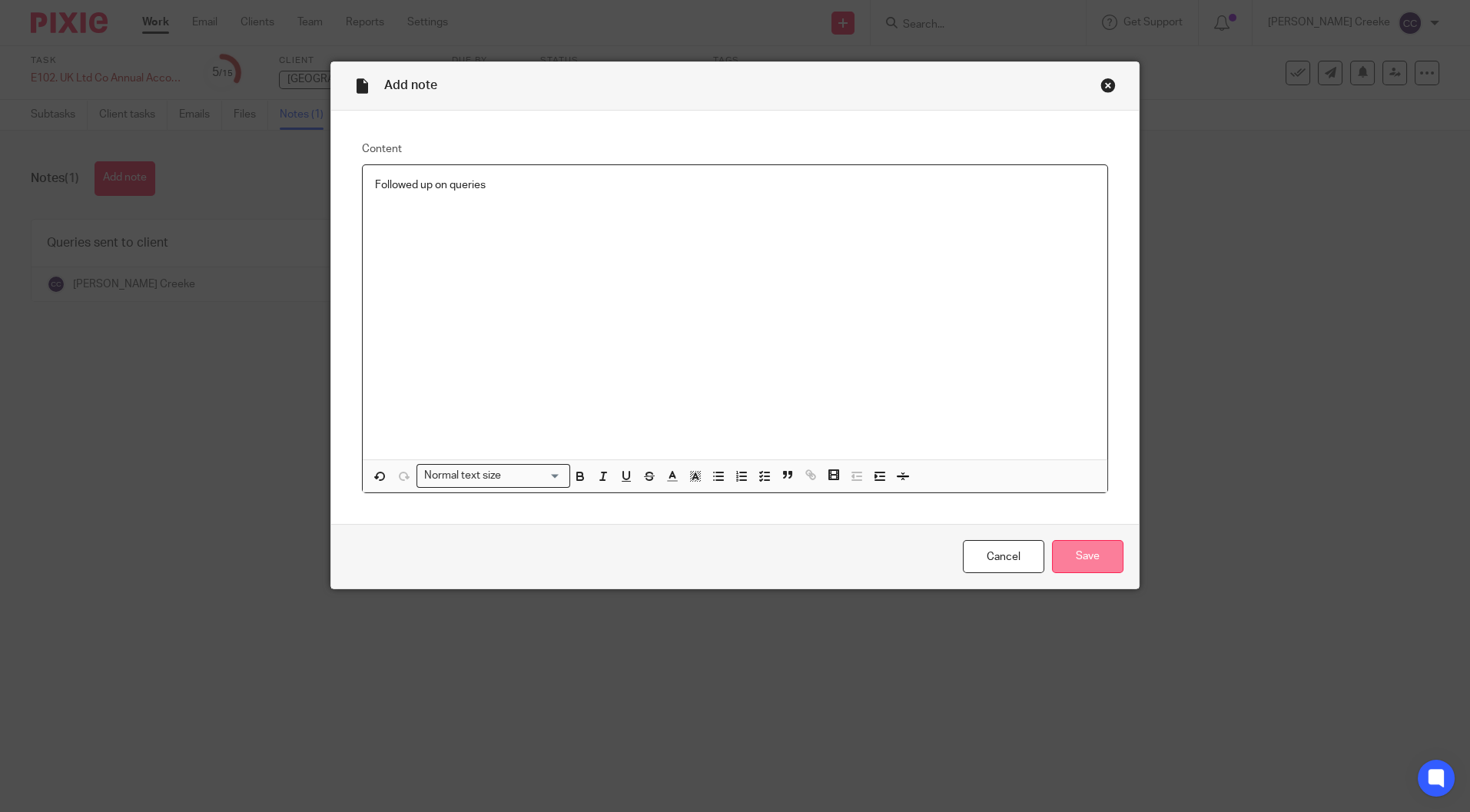
click at [1080, 554] on input "Save" at bounding box center [1088, 556] width 72 height 33
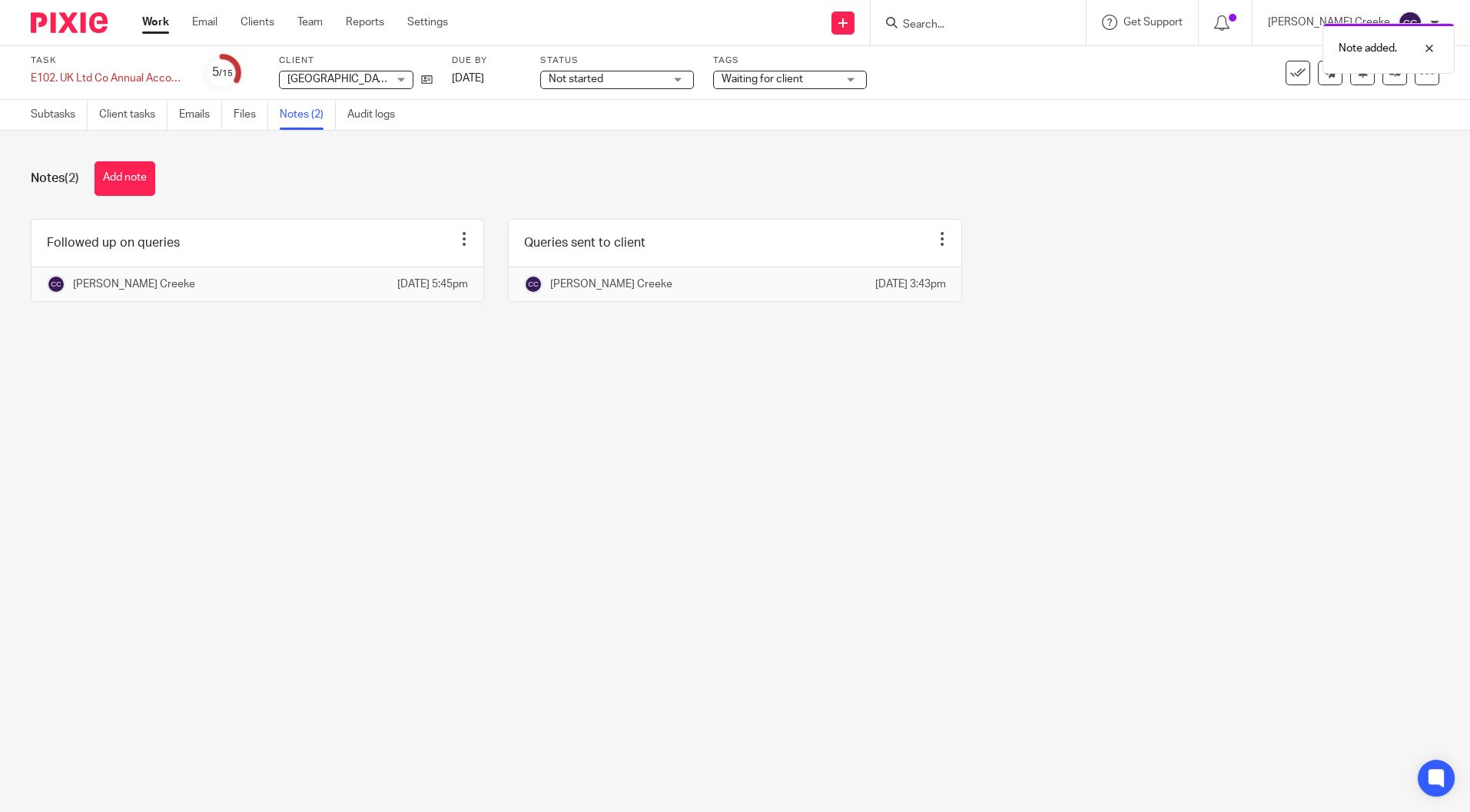
click at [623, 77] on span "Not started" at bounding box center [606, 79] width 115 height 16
click at [585, 143] on li "In progress" at bounding box center [617, 136] width 152 height 32
click at [430, 81] on icon at bounding box center [427, 79] width 12 height 12
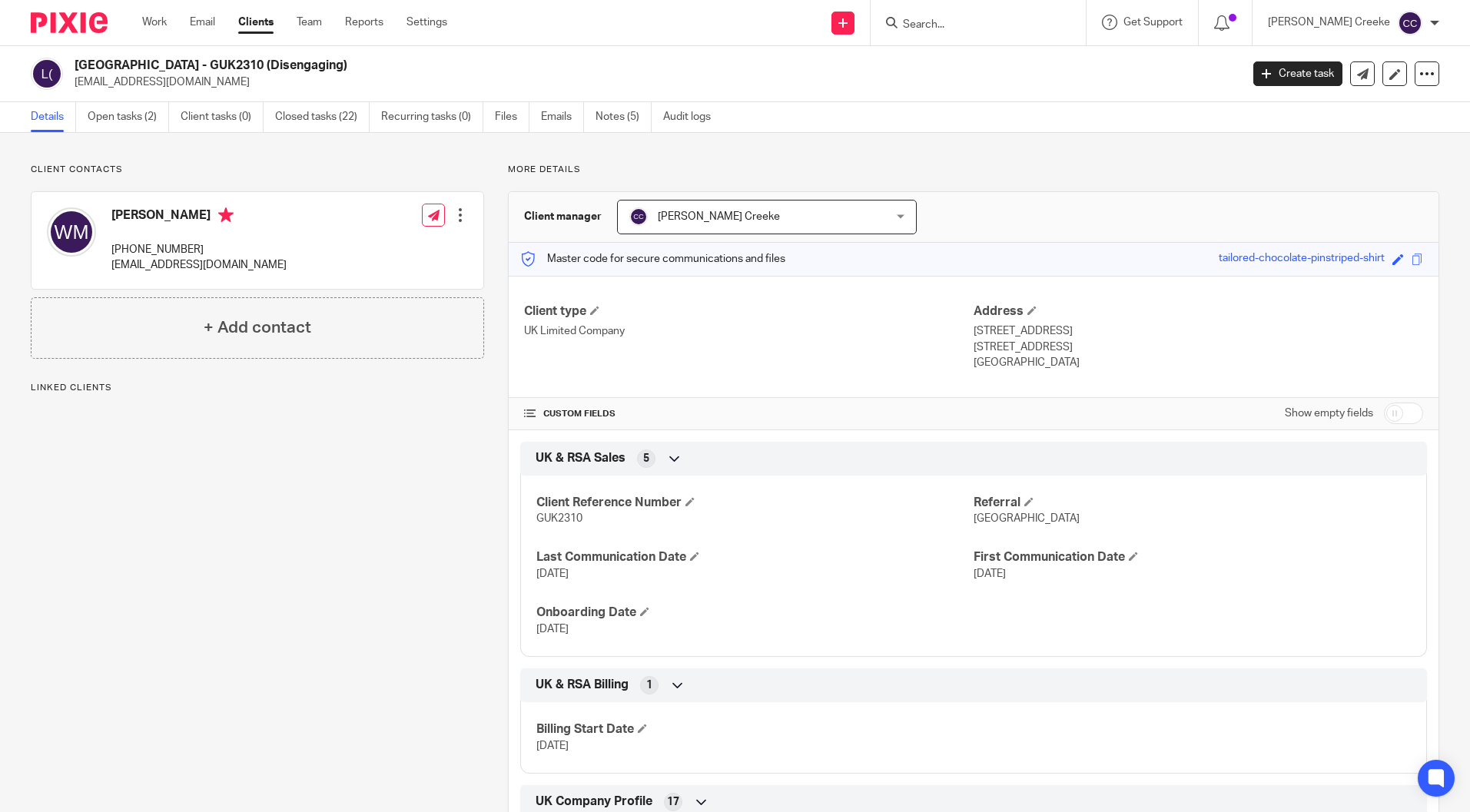
click at [149, 117] on link "Open tasks (2)" at bounding box center [128, 117] width 81 height 30
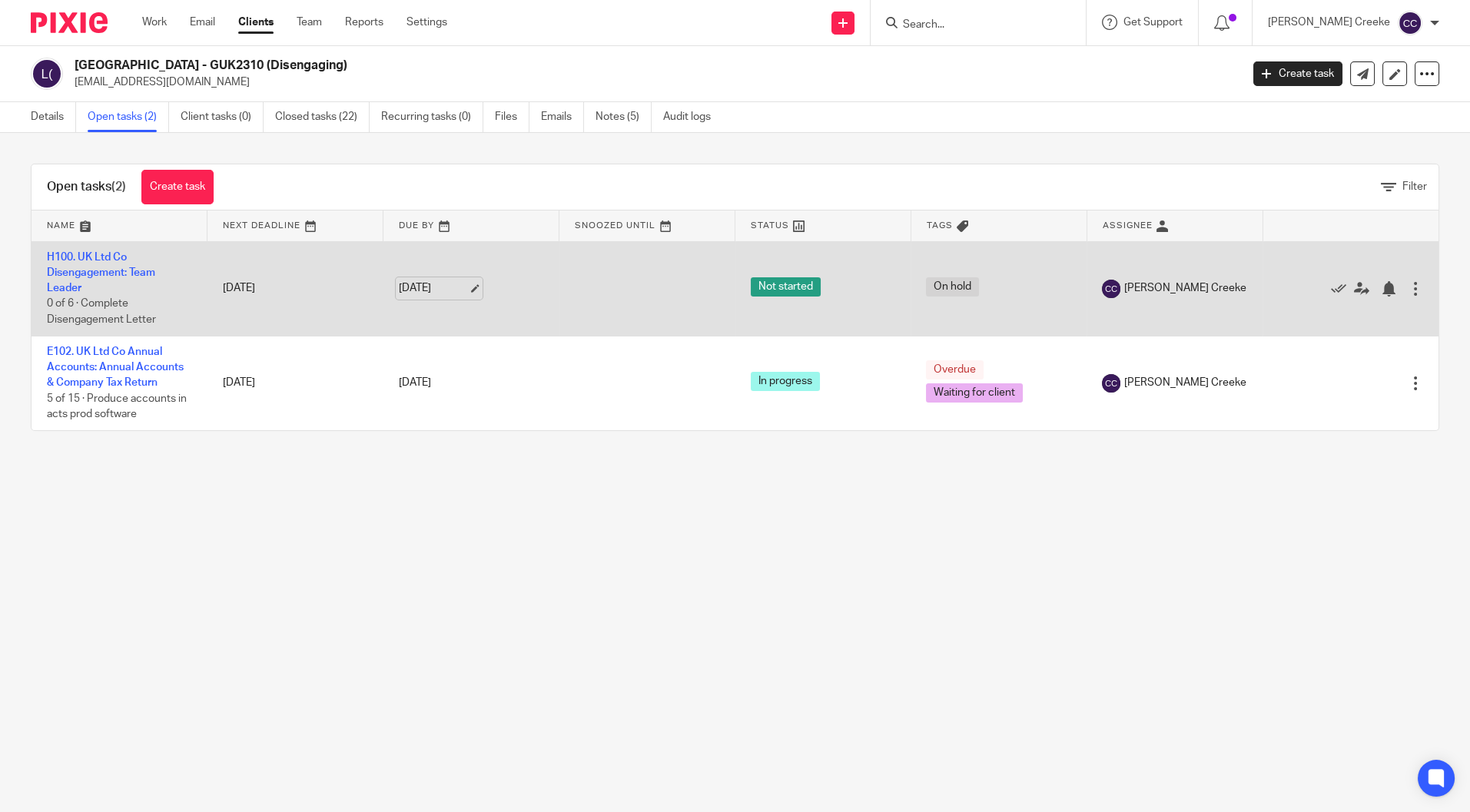
click at [468, 288] on link "[DATE]" at bounding box center [433, 288] width 69 height 16
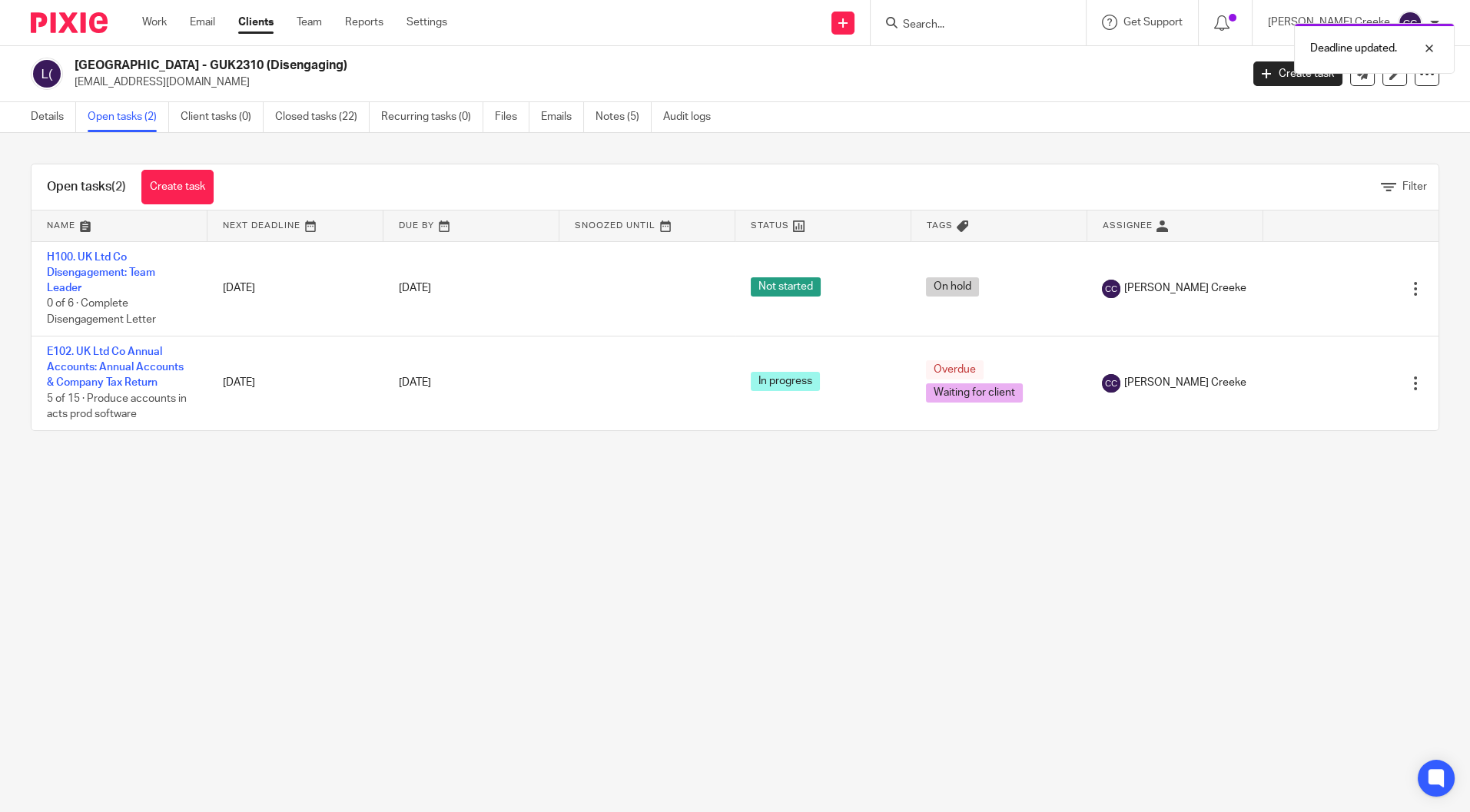
click at [457, 588] on main "Little South Africa - GUK2310 (Disengaging) howzit@littlesouthafrica.co.uk Crea…" at bounding box center [735, 406] width 1470 height 812
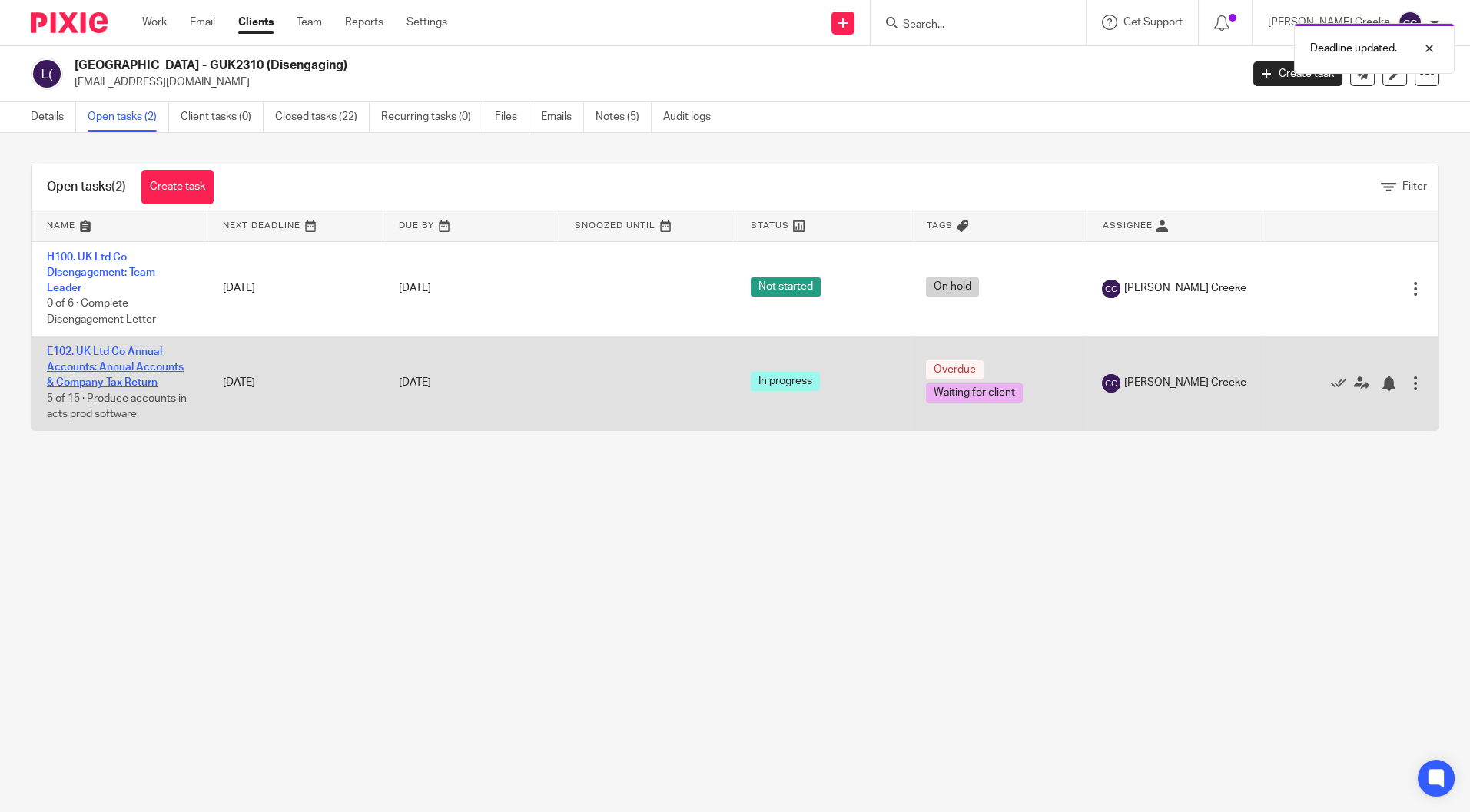
click at [117, 380] on link "E102. UK Ltd Co Annual Accounts: Annual Accounts & Company Tax Return" at bounding box center [115, 368] width 137 height 43
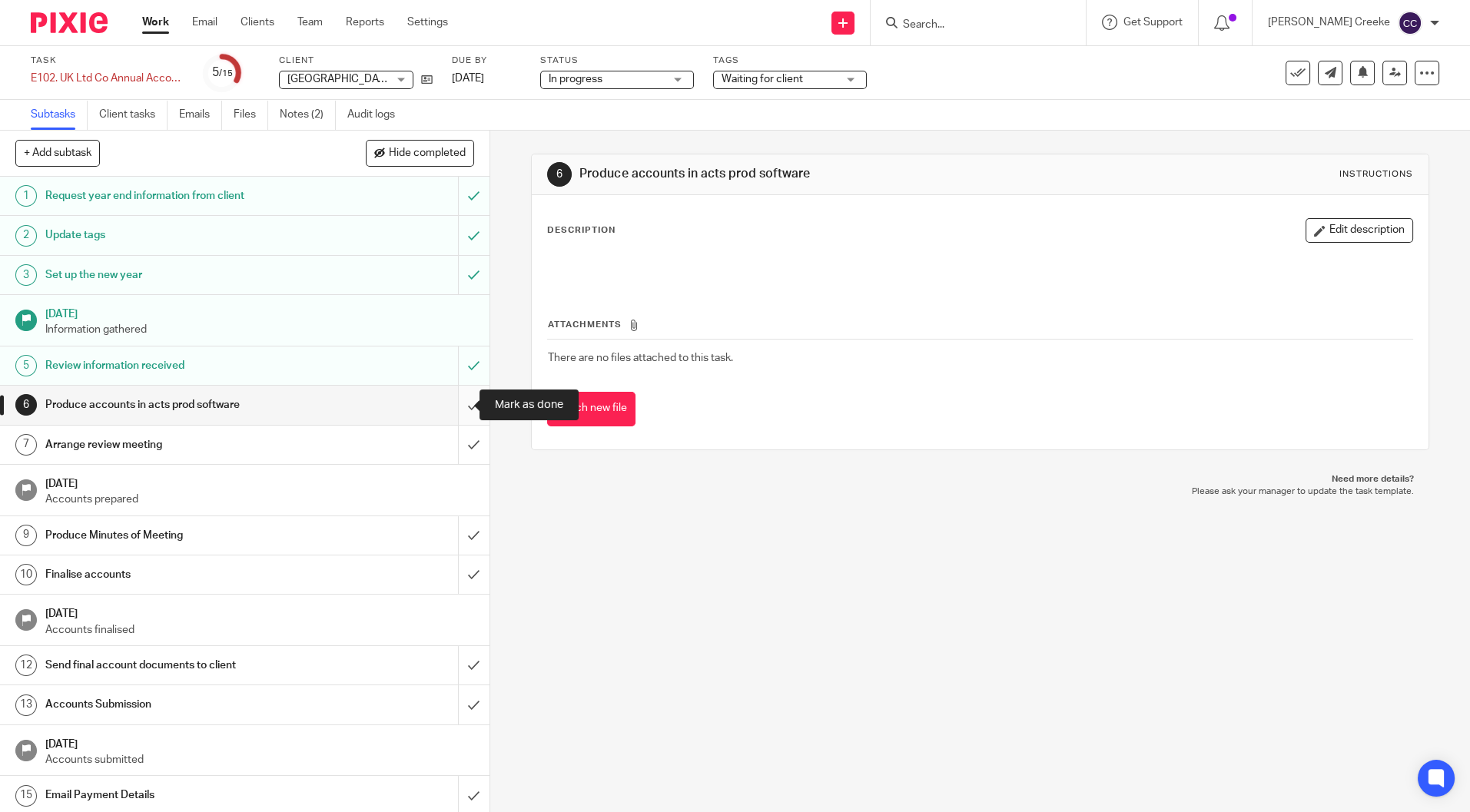
click at [456, 402] on input "submit" at bounding box center [245, 404] width 490 height 38
click at [461, 443] on input "submit" at bounding box center [245, 444] width 490 height 38
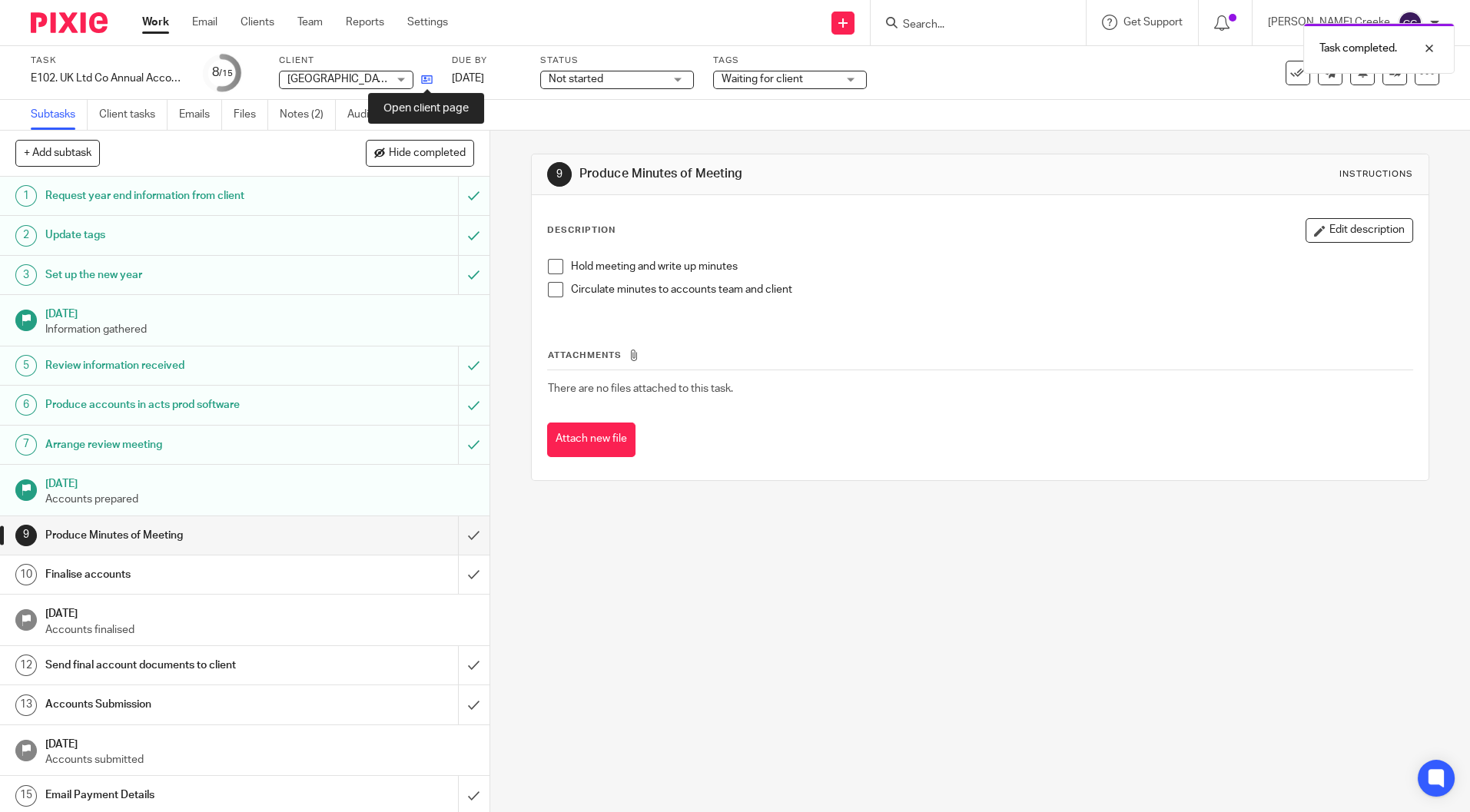
click at [427, 78] on icon at bounding box center [427, 79] width 12 height 12
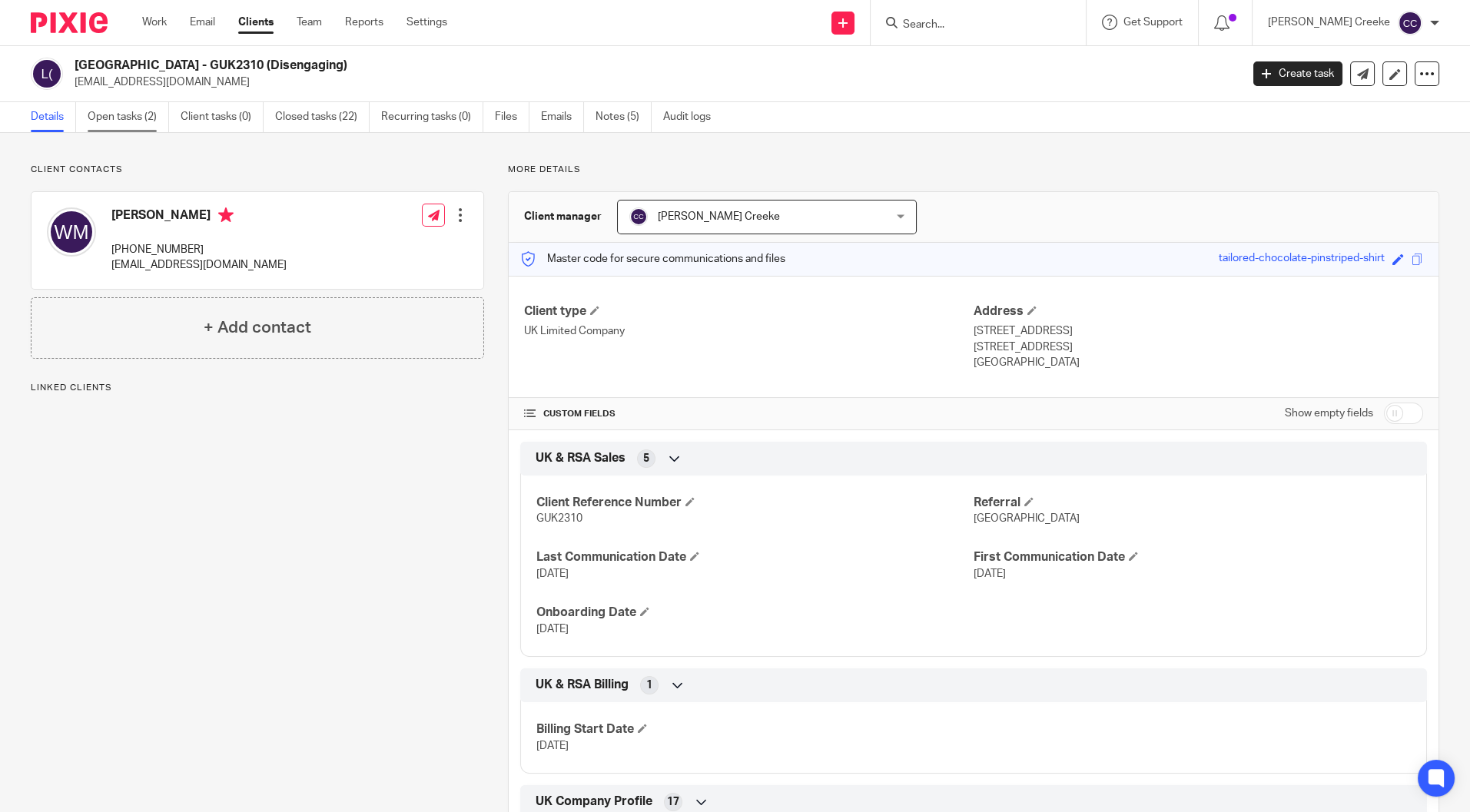
drag, startPoint x: 0, startPoint y: 0, endPoint x: 105, endPoint y: 122, distance: 161.0
click at [105, 122] on link "Open tasks (2)" at bounding box center [128, 117] width 81 height 30
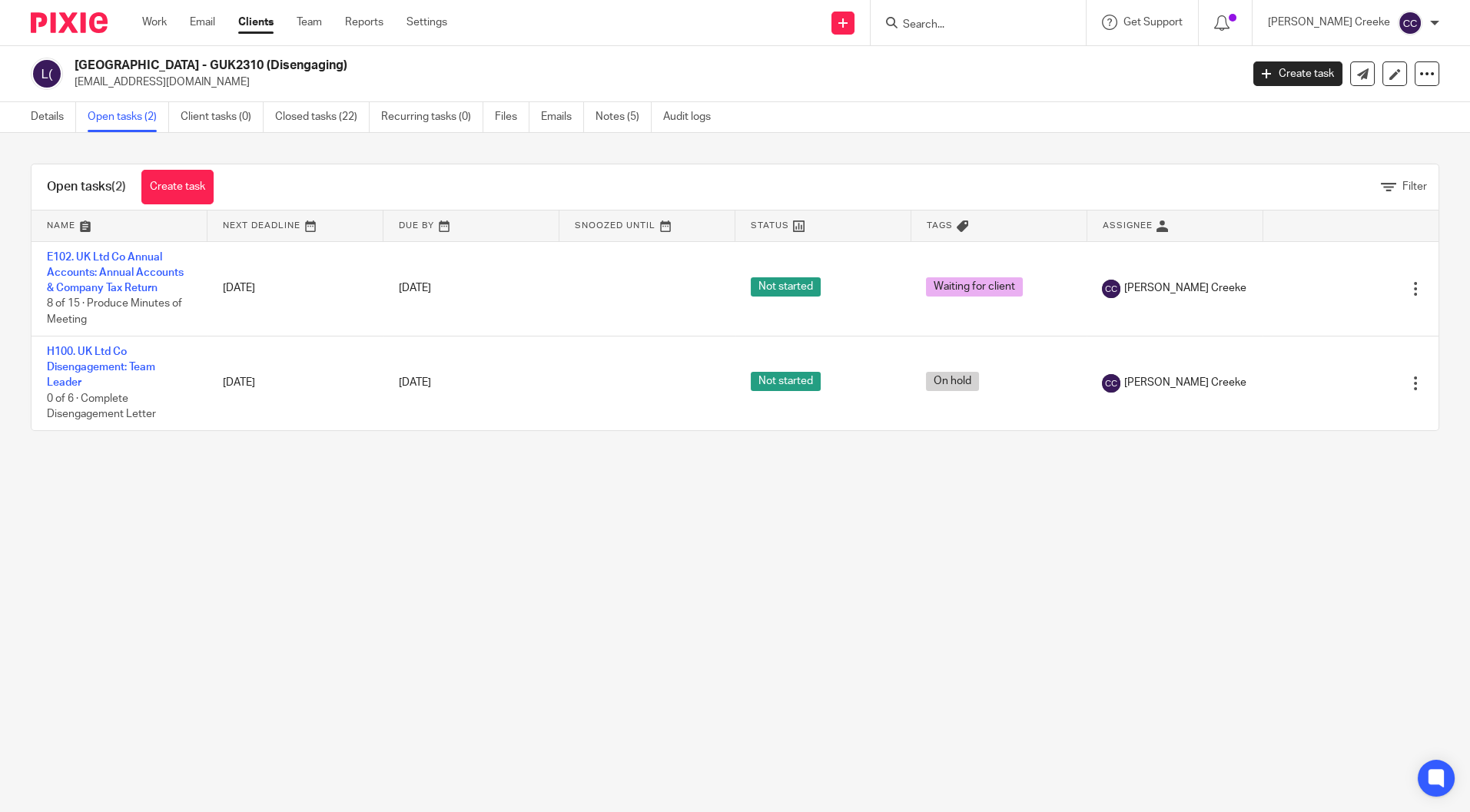
click at [1381, 188] on icon at bounding box center [1389, 188] width 15 height 15
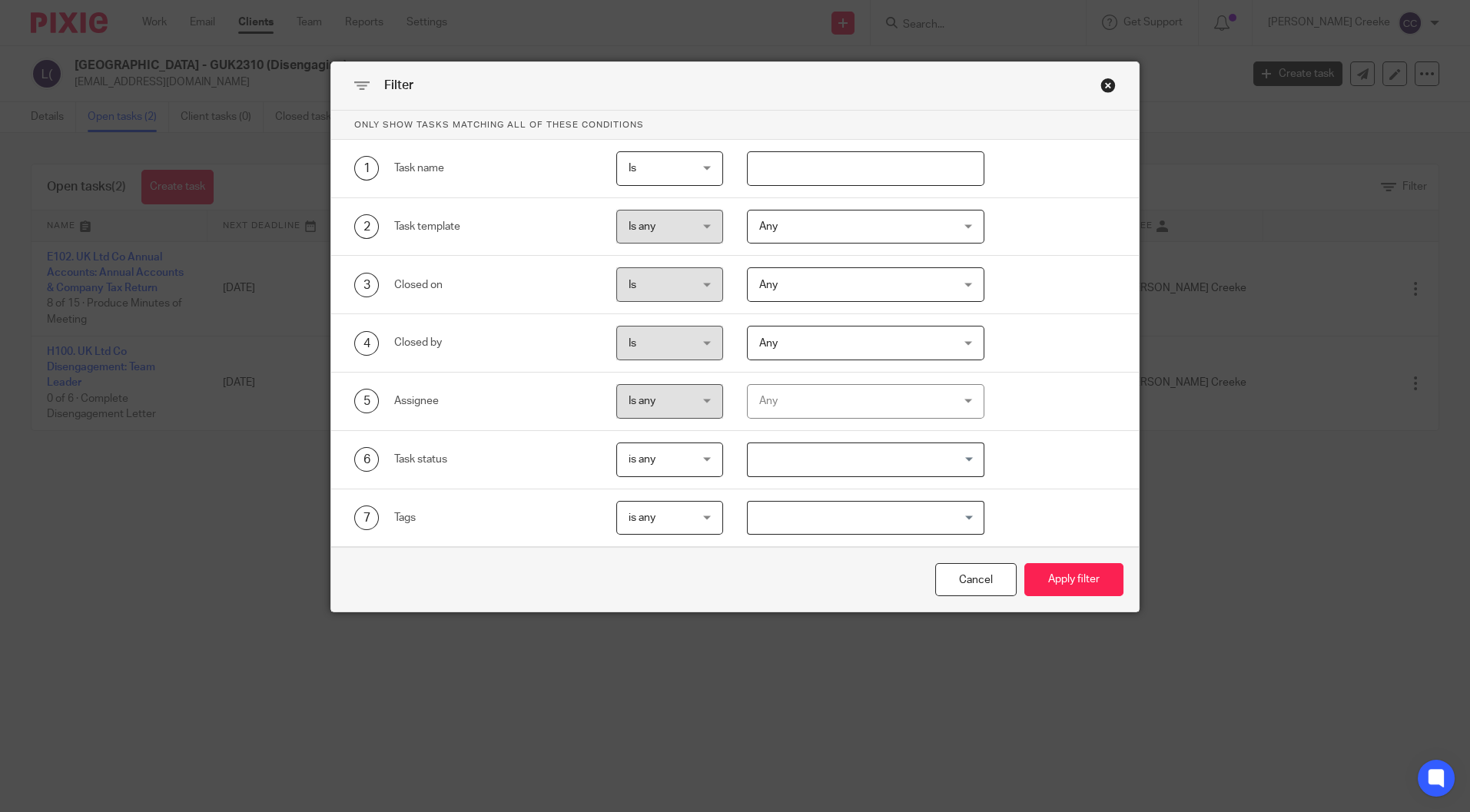
drag, startPoint x: 983, startPoint y: 584, endPoint x: 1330, endPoint y: 171, distance: 539.4
click at [985, 583] on div "Cancel" at bounding box center [975, 579] width 81 height 33
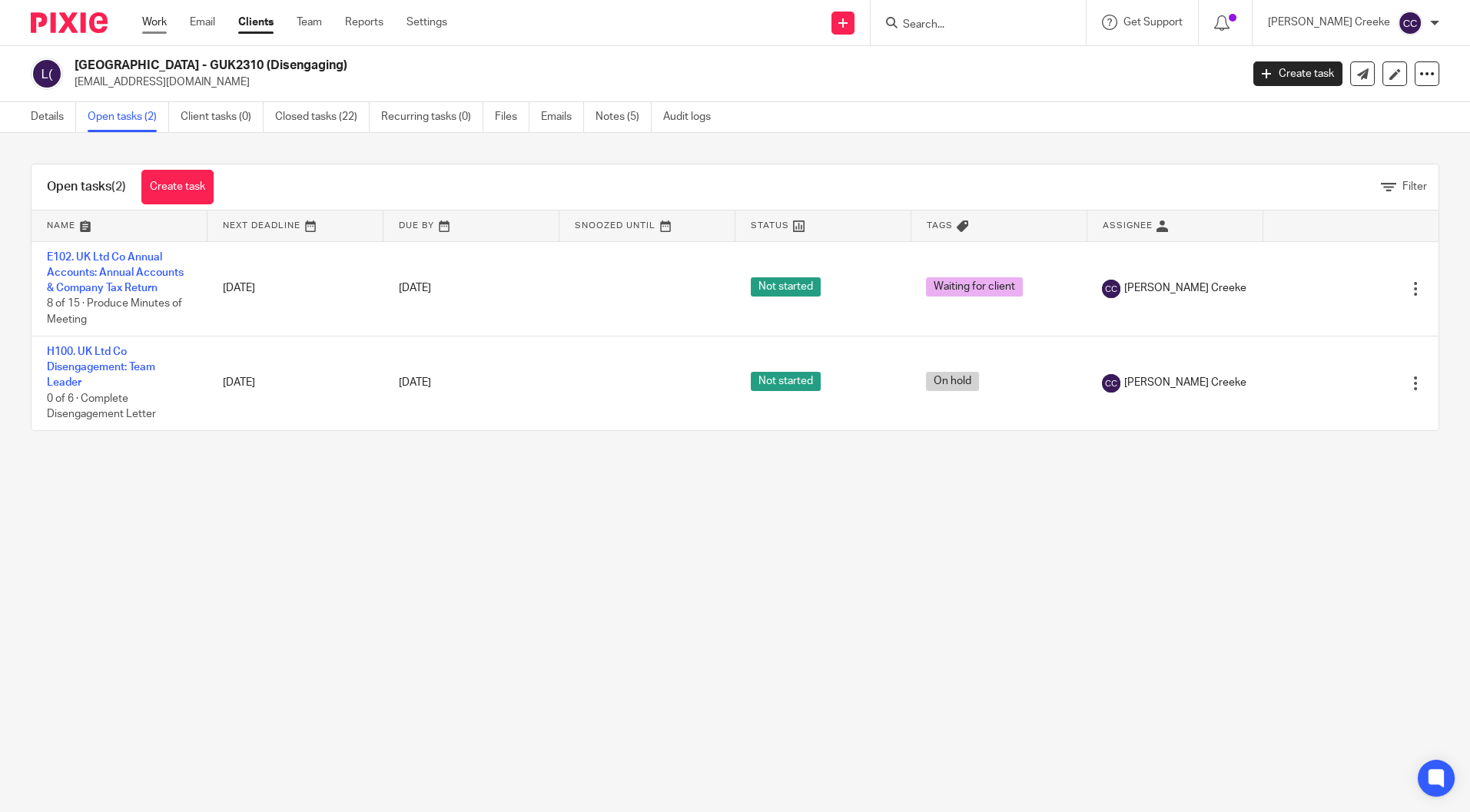
click at [154, 24] on link "Work" at bounding box center [154, 22] width 25 height 15
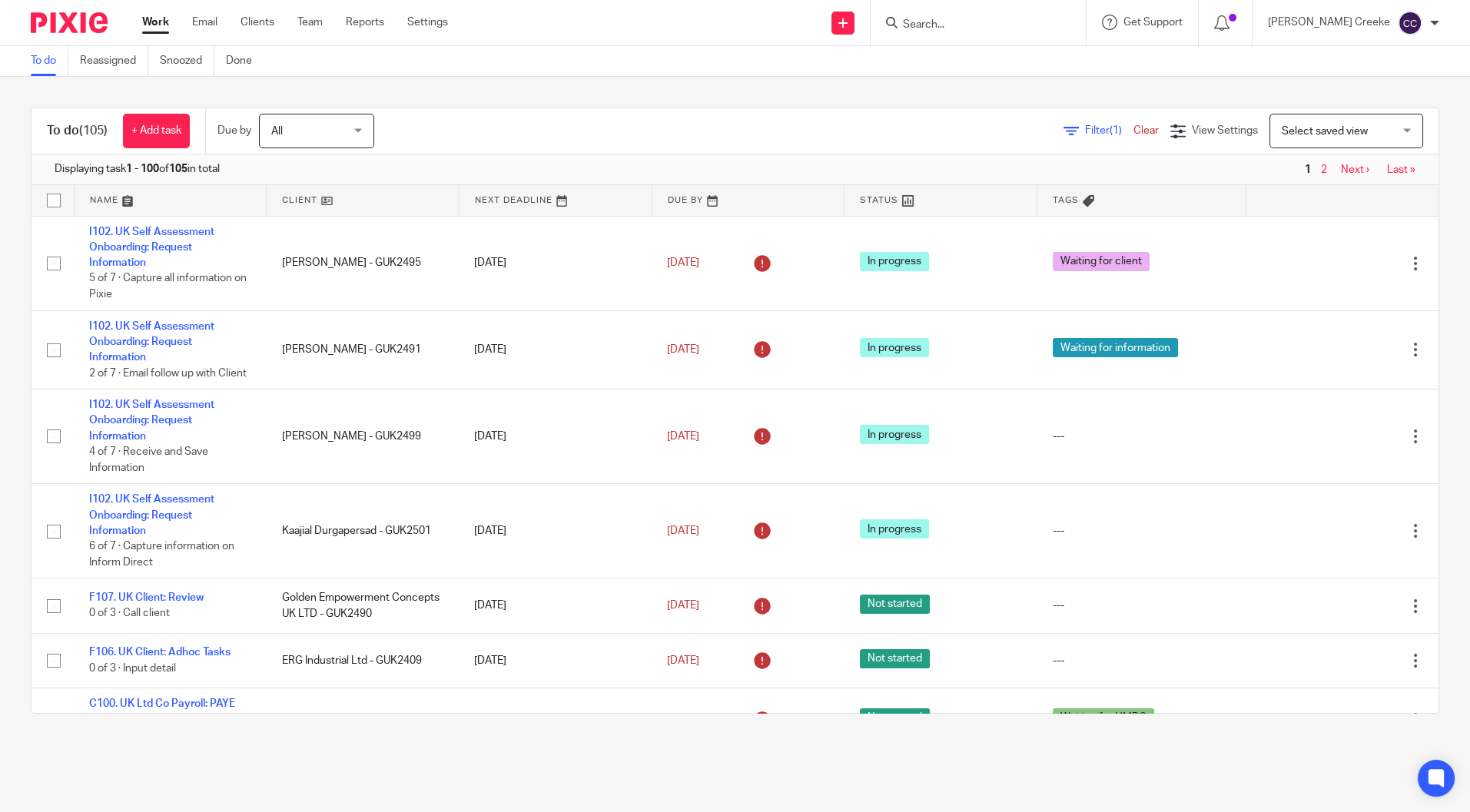
click at [1085, 130] on span "Filter (1)" at bounding box center [1109, 130] width 49 height 11
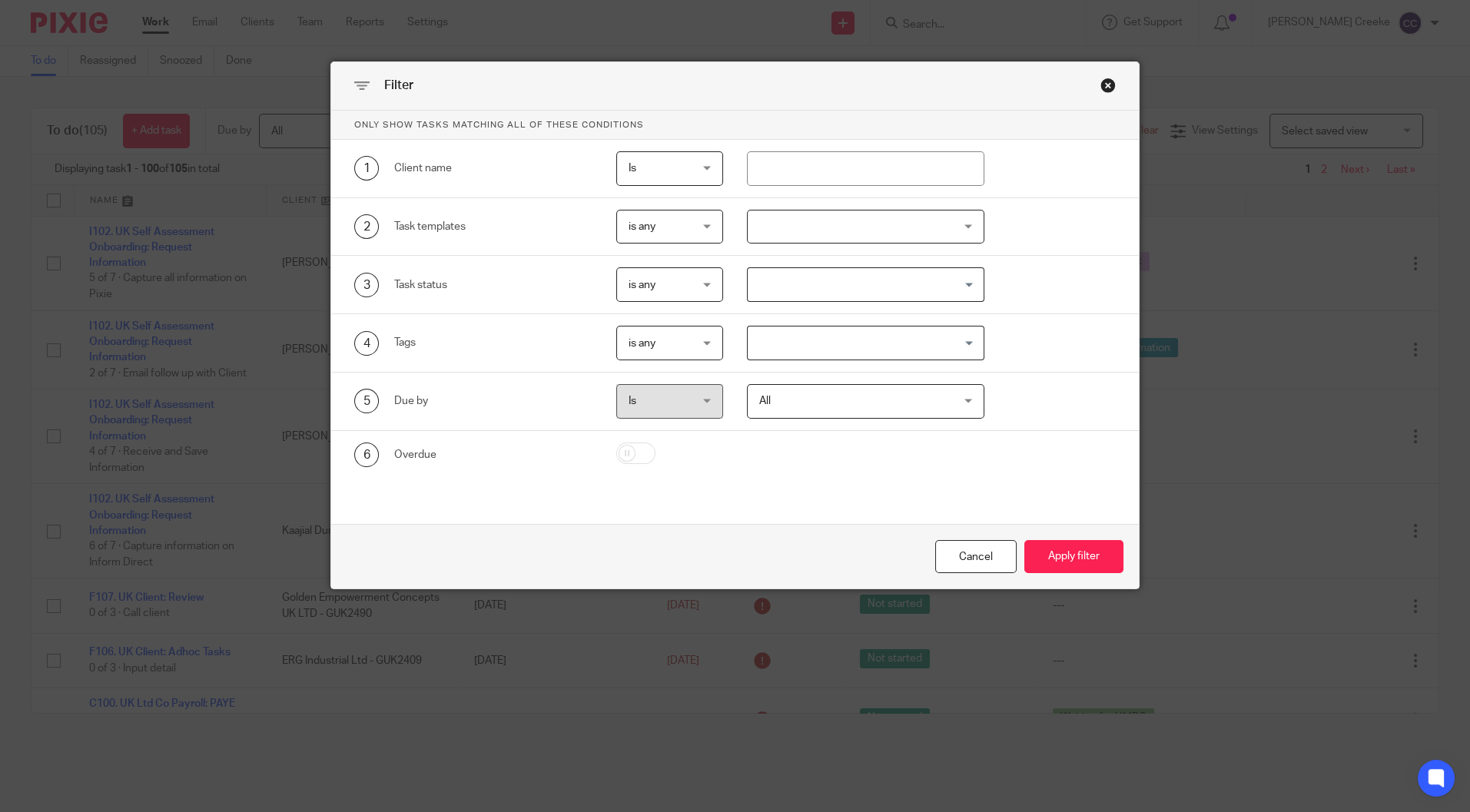
click at [639, 453] on input "checkbox" at bounding box center [636, 453] width 39 height 21
checkbox input "true"
click at [1049, 558] on button "Apply filter" at bounding box center [1074, 556] width 99 height 33
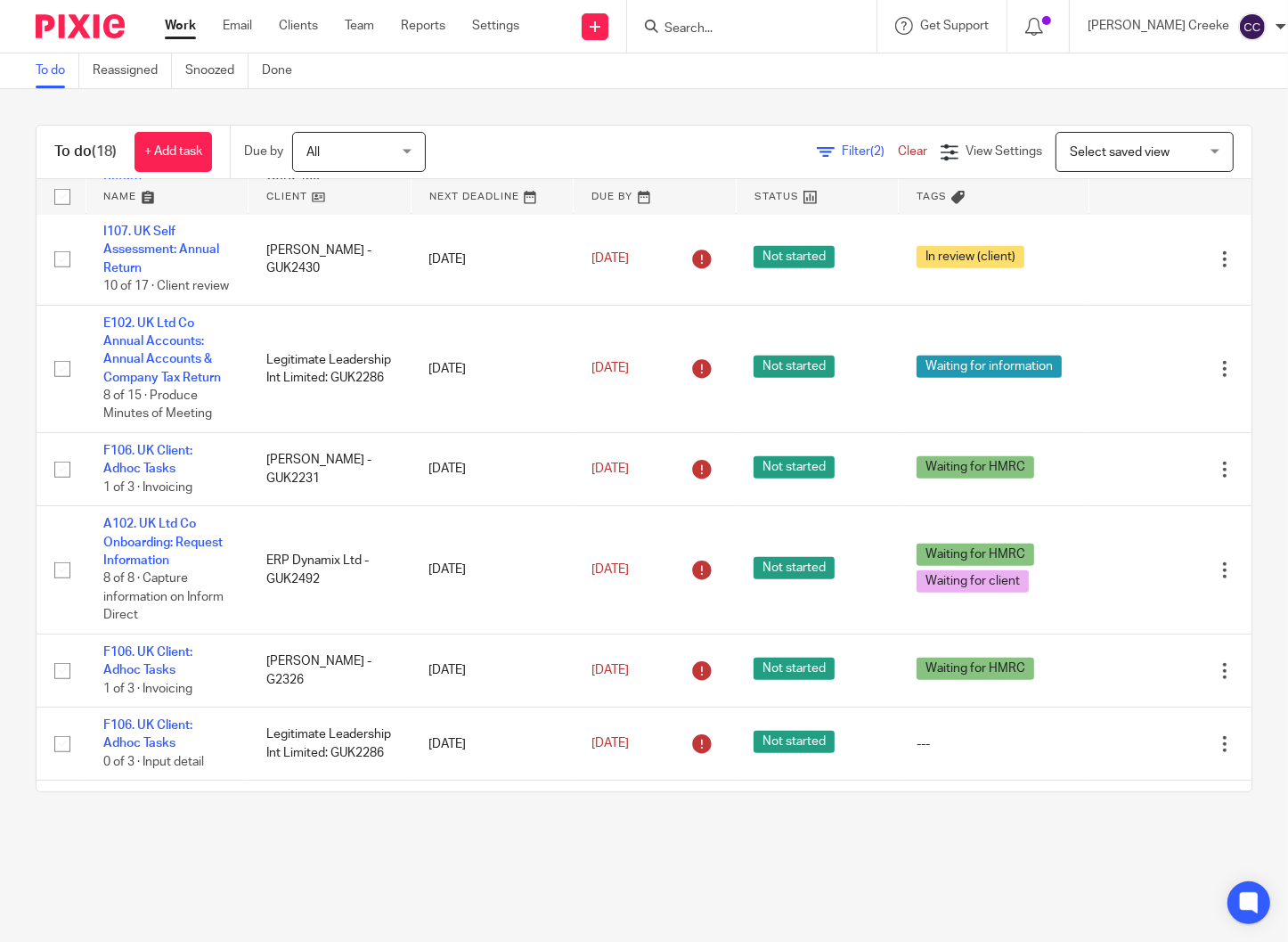
scroll to position [1262, 0]
